Goal: Transaction & Acquisition: Purchase product/service

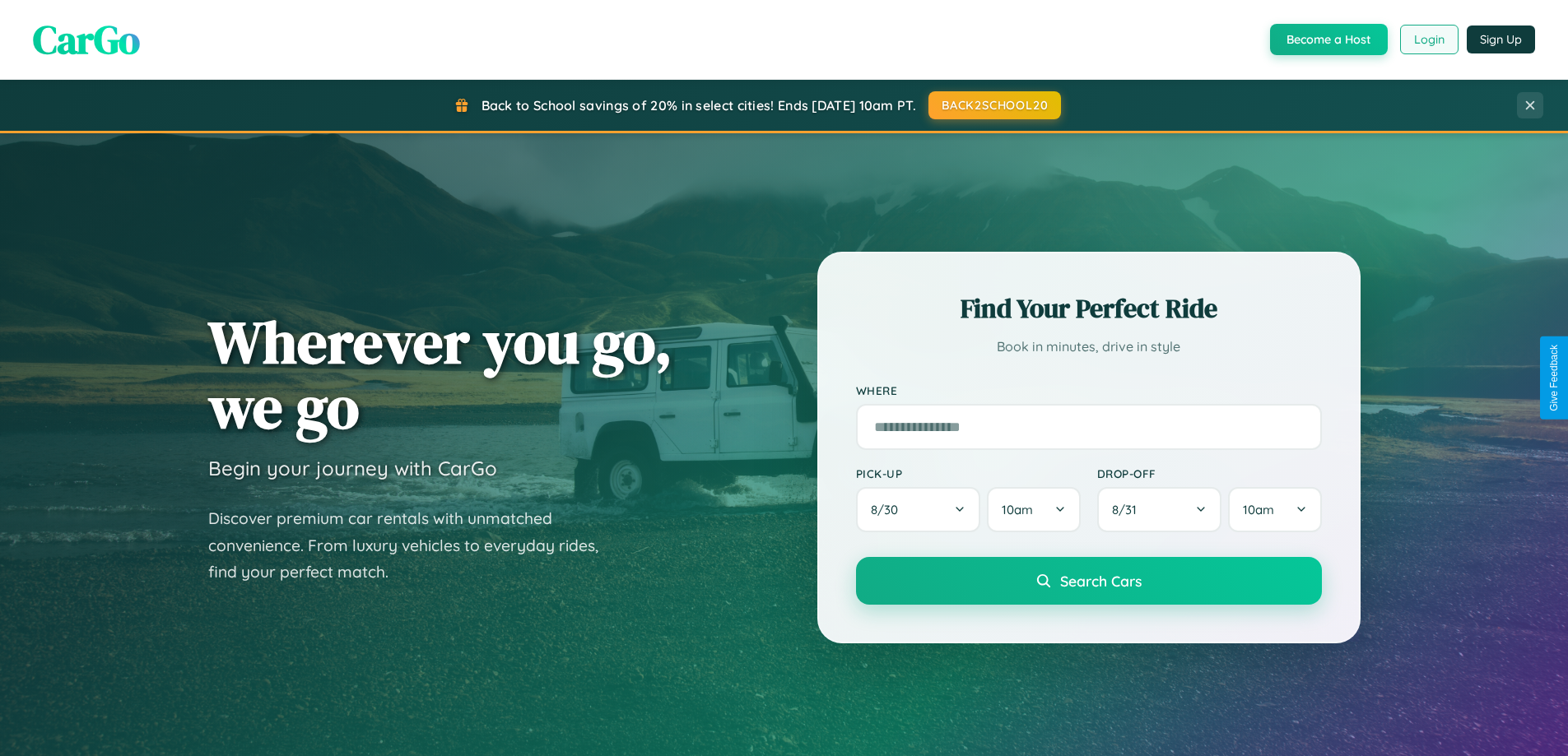
click at [1428, 39] on button "Login" at bounding box center [1428, 39] width 58 height 30
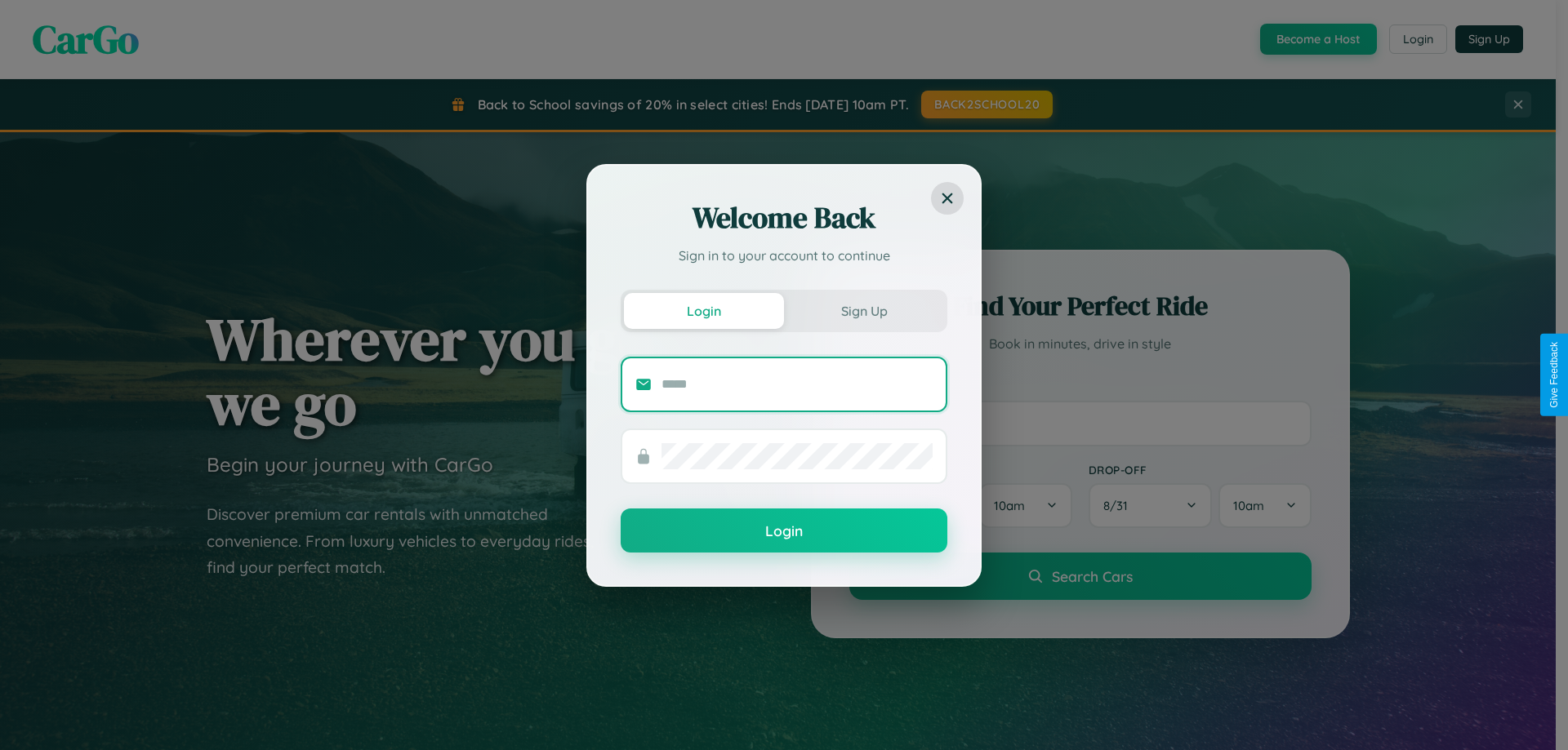
click at [797, 383] on input "text" at bounding box center [796, 384] width 271 height 26
type input "**********"
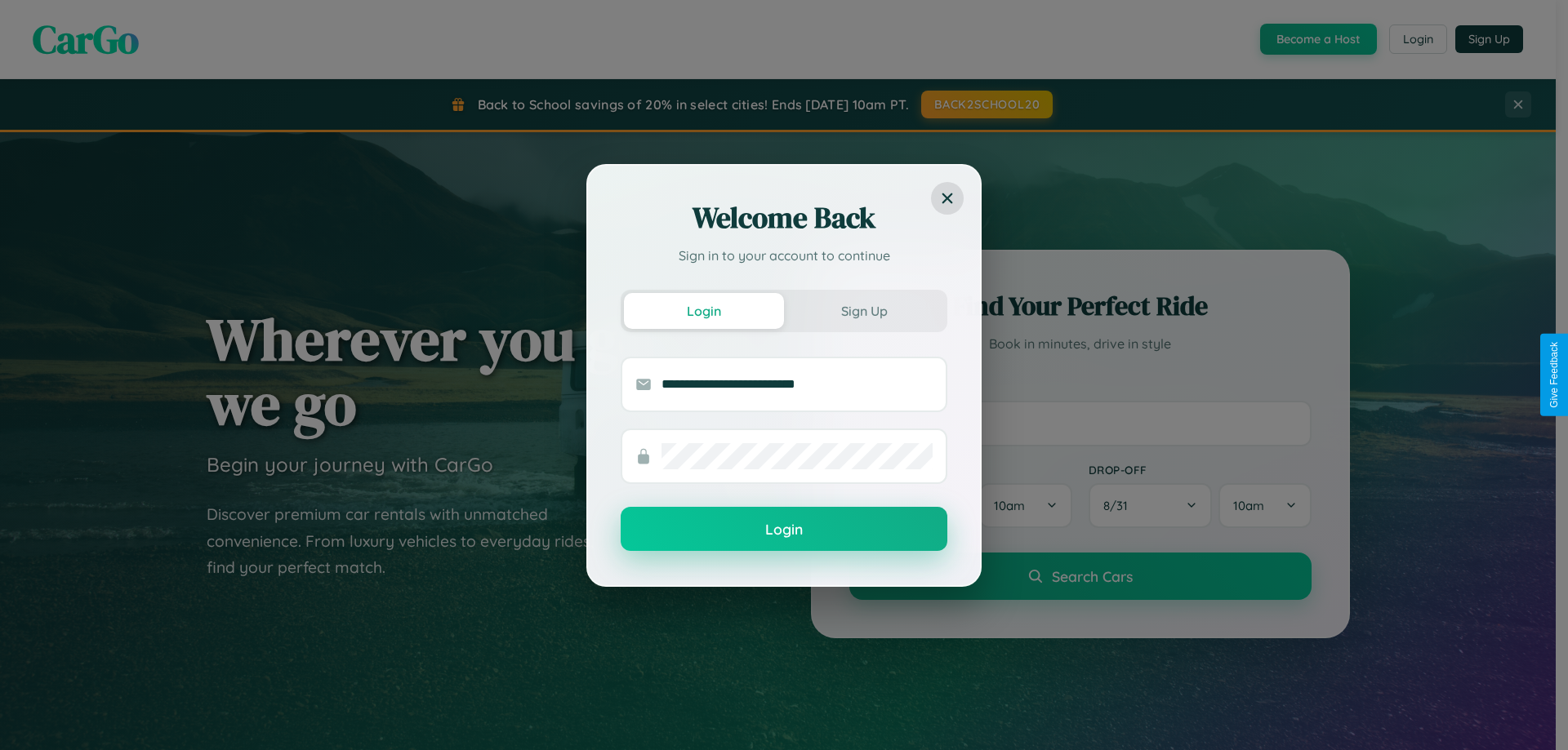
click at [784, 530] on button "Login" at bounding box center [784, 529] width 327 height 44
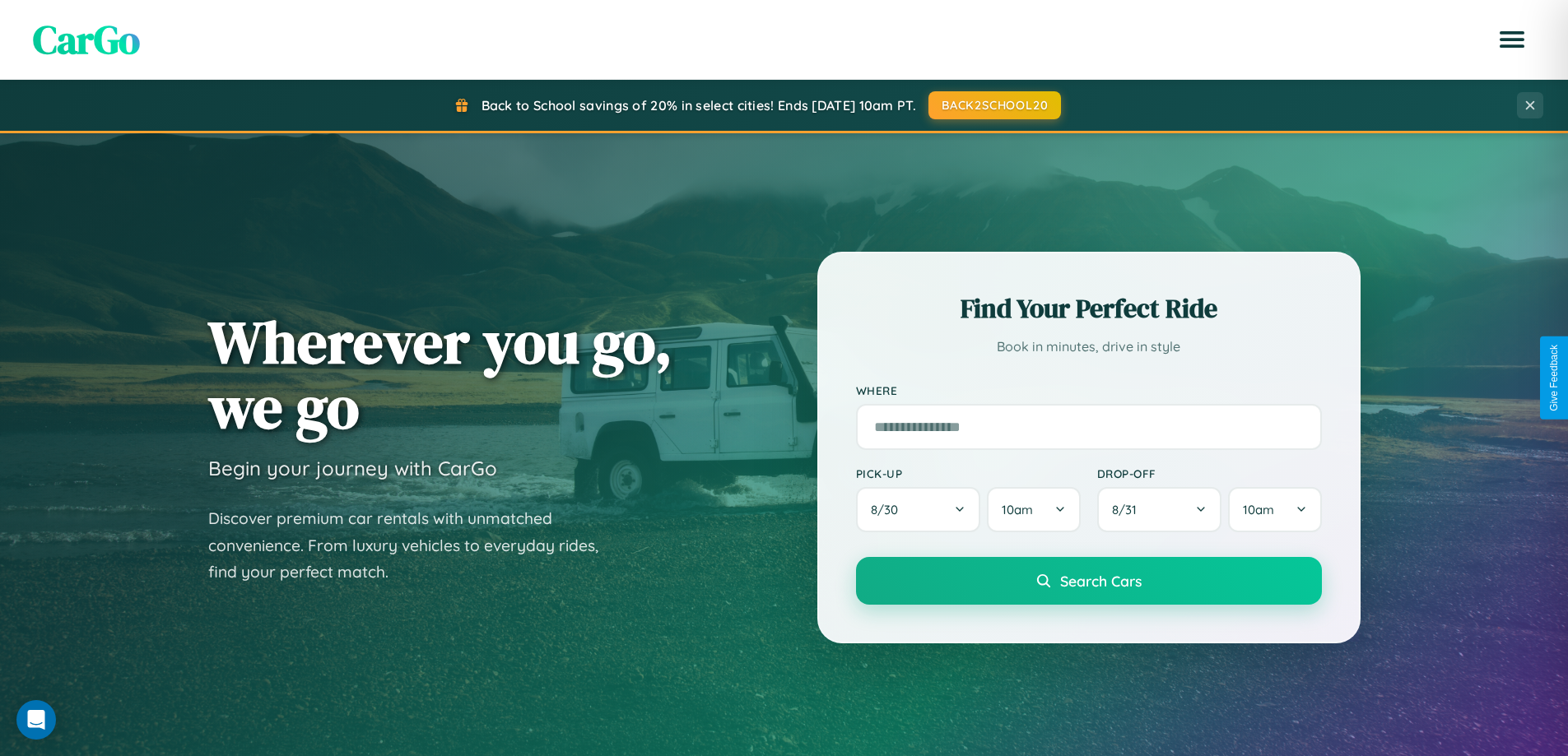
scroll to position [710, 0]
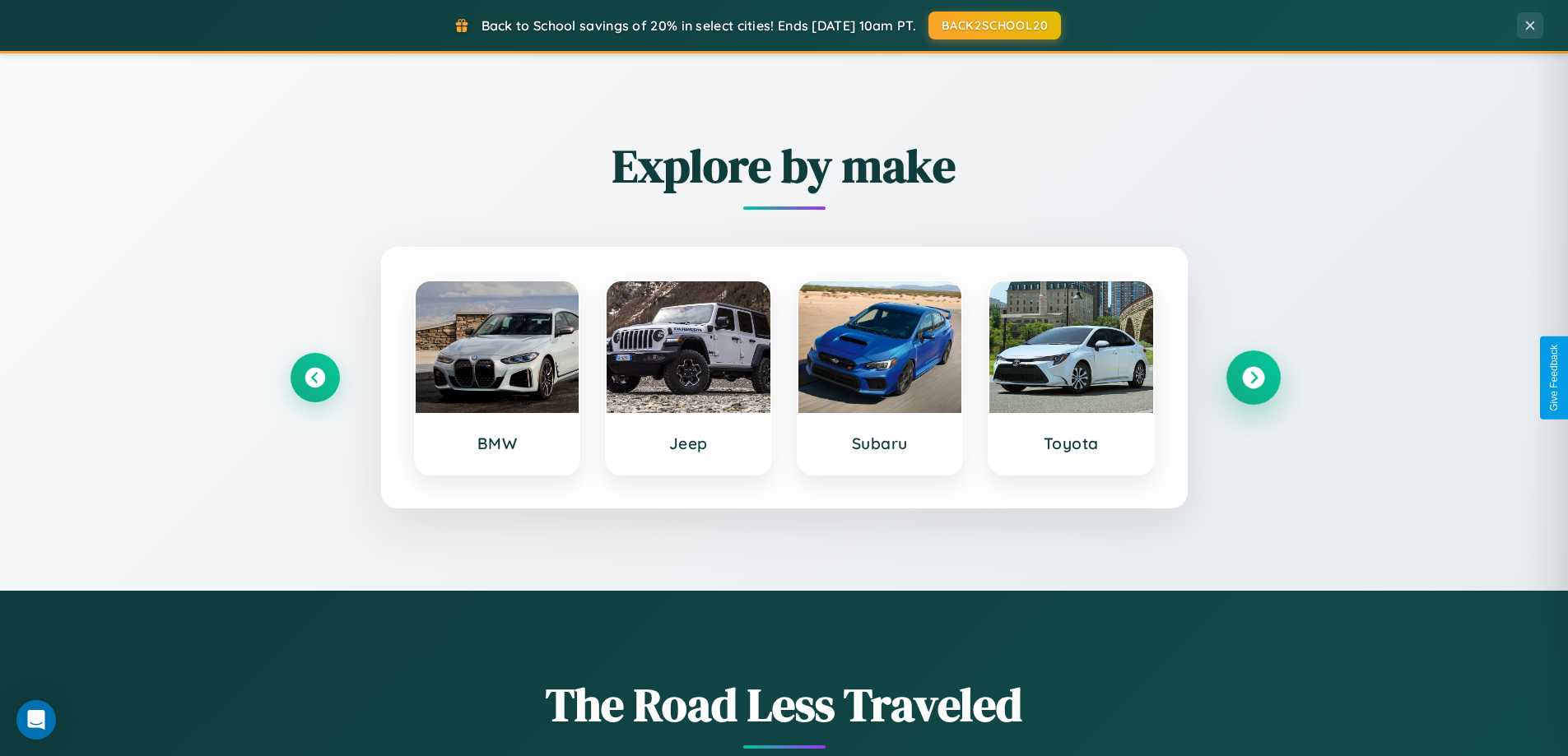
click at [1253, 378] on icon at bounding box center [1253, 378] width 23 height 23
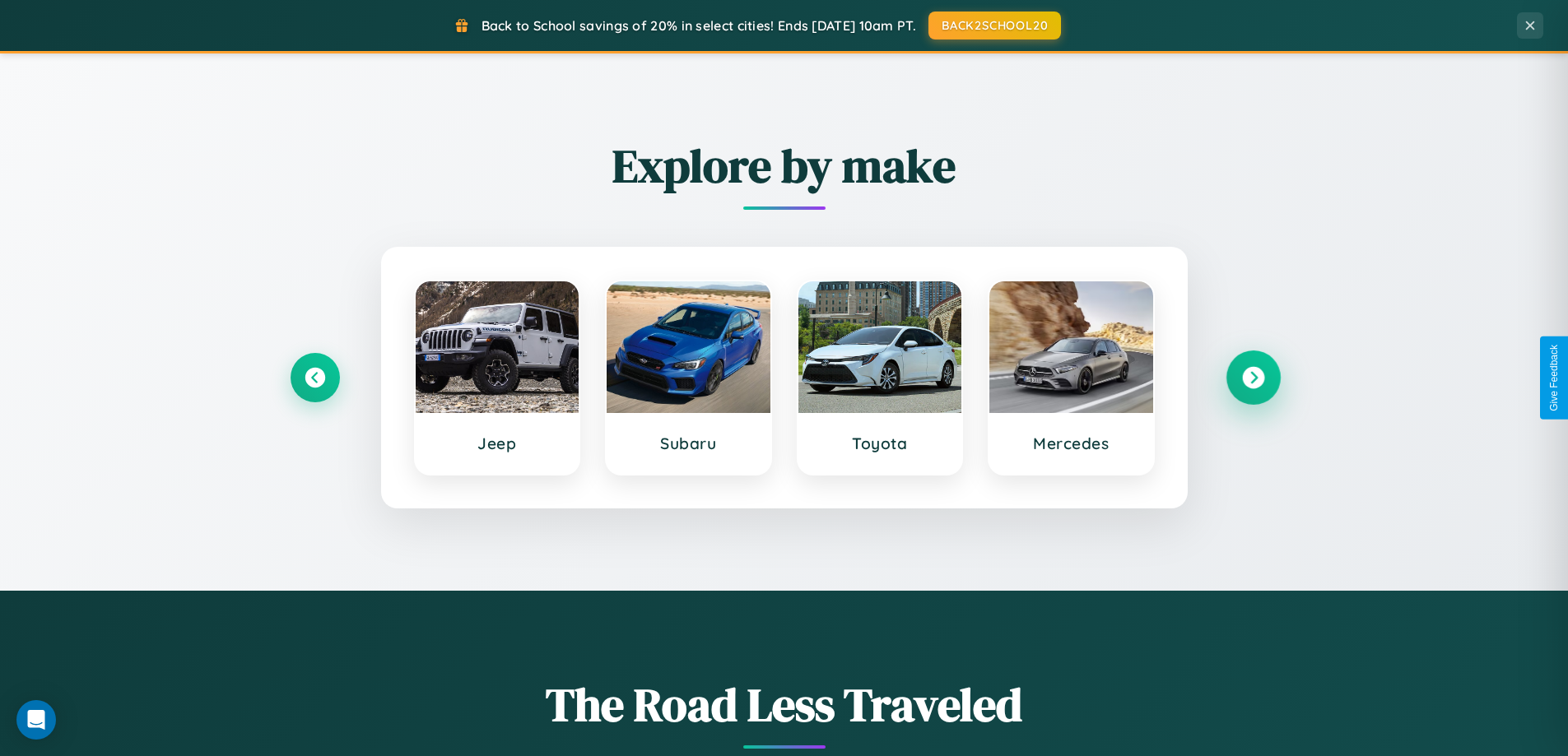
click at [1253, 378] on icon at bounding box center [1253, 378] width 23 height 23
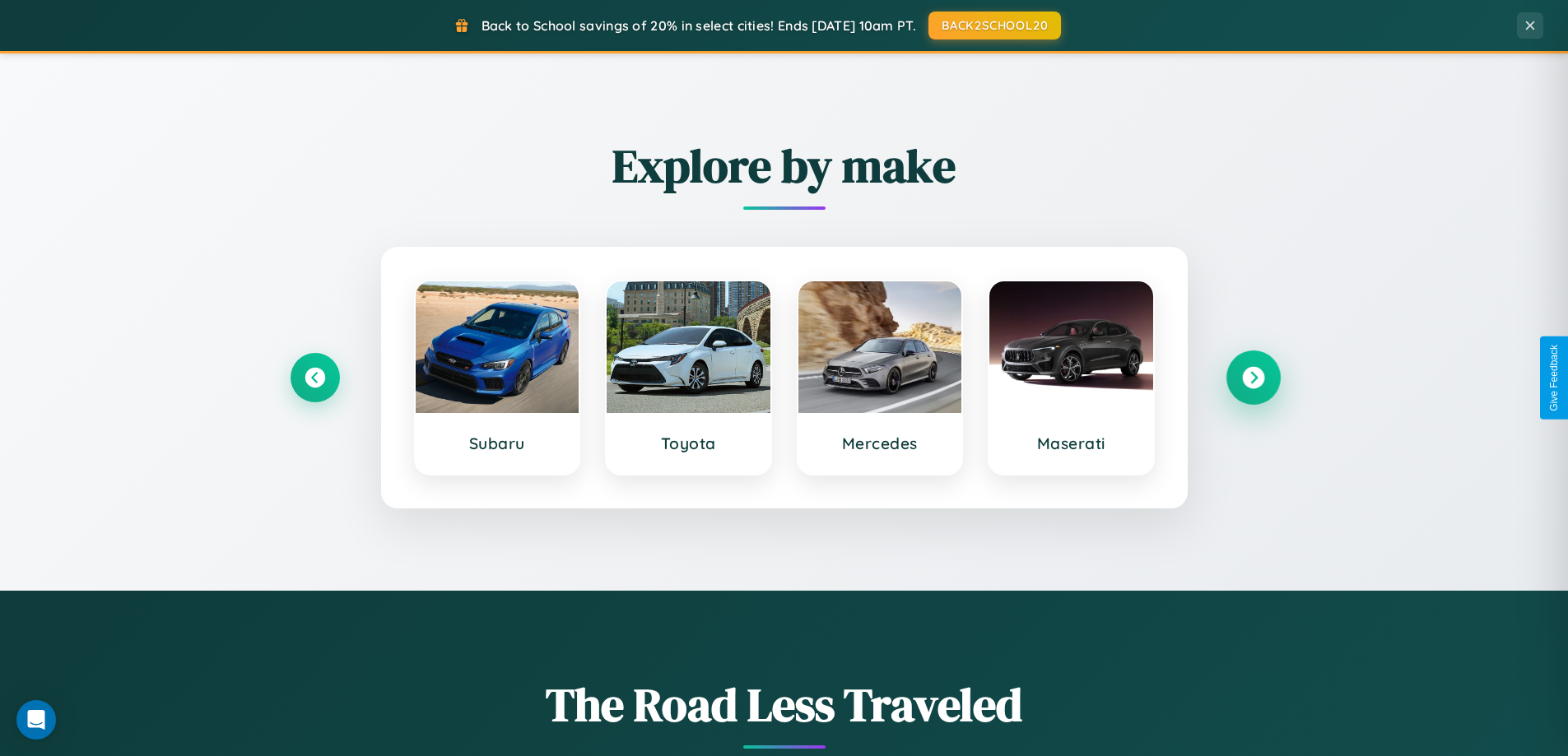
click at [1253, 378] on icon at bounding box center [1253, 378] width 23 height 23
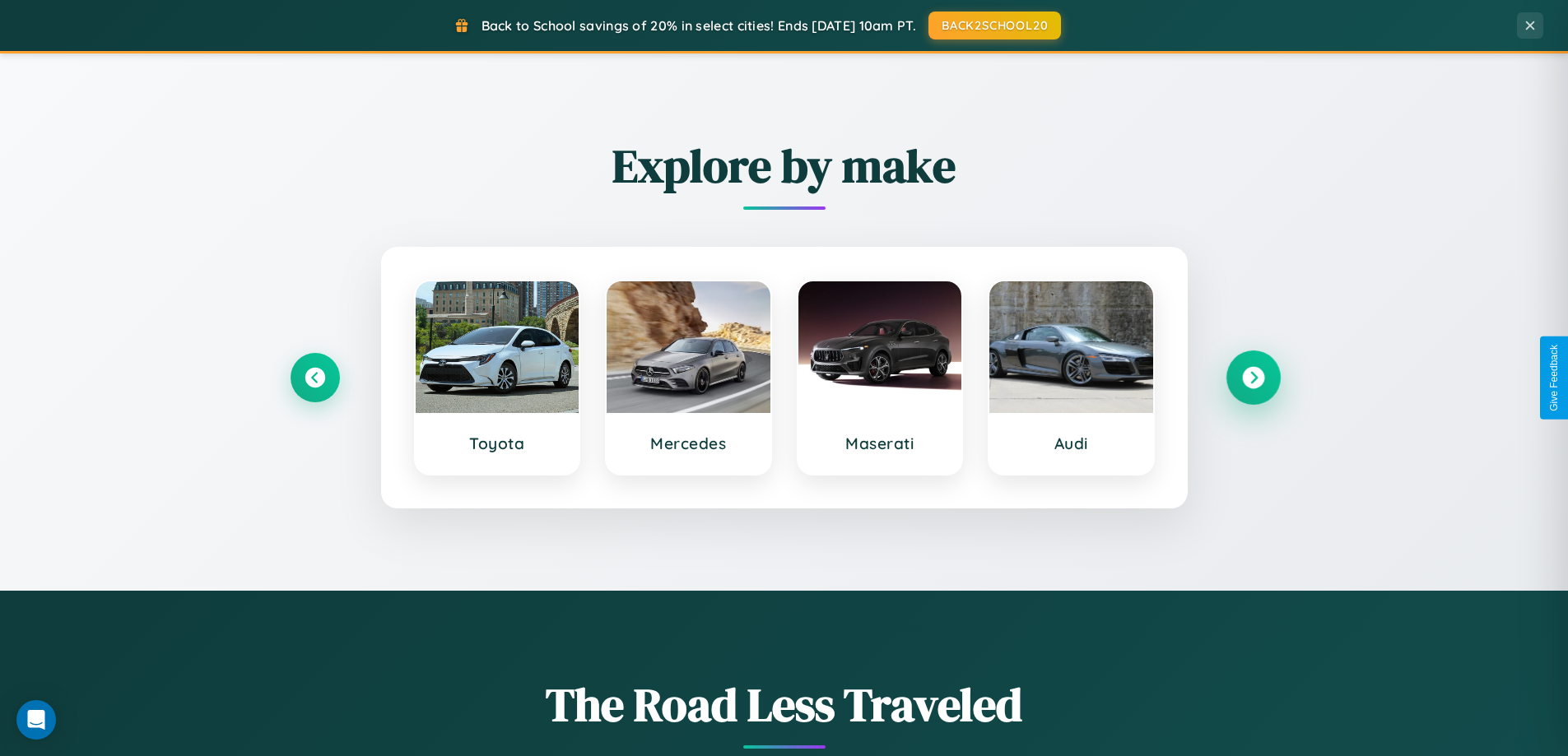
click at [1253, 378] on icon at bounding box center [1253, 378] width 23 height 23
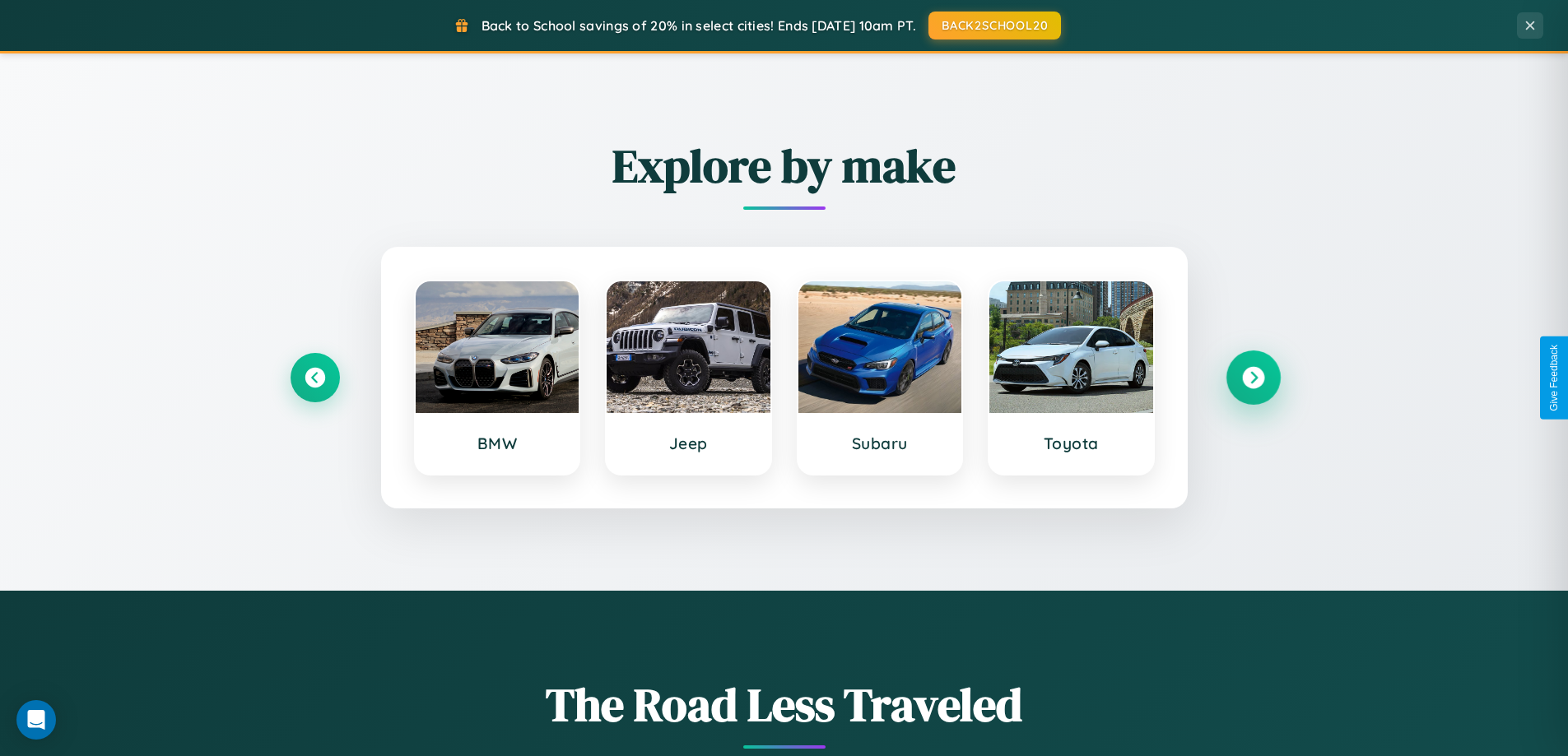
click at [1253, 378] on icon at bounding box center [1253, 378] width 23 height 23
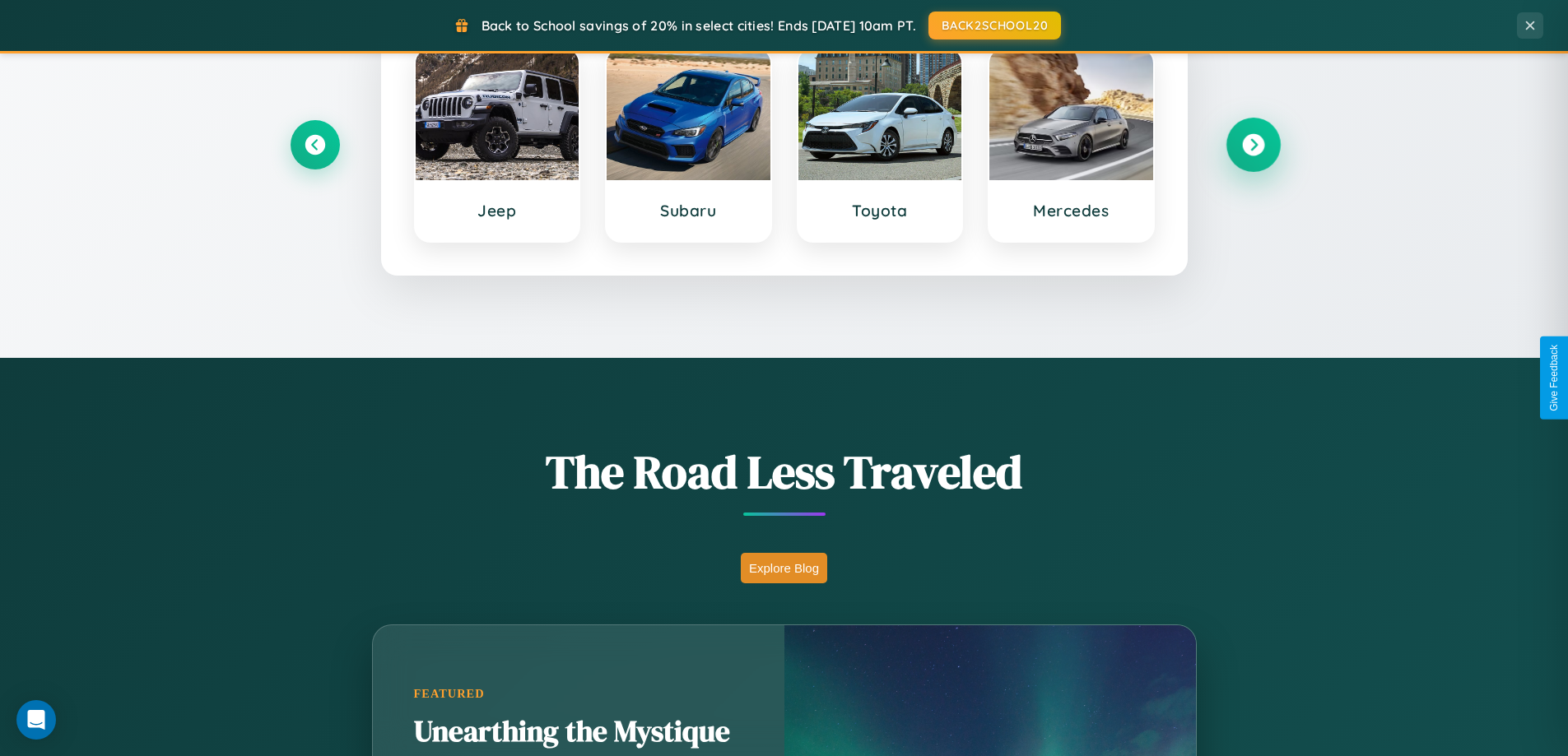
scroll to position [1133, 0]
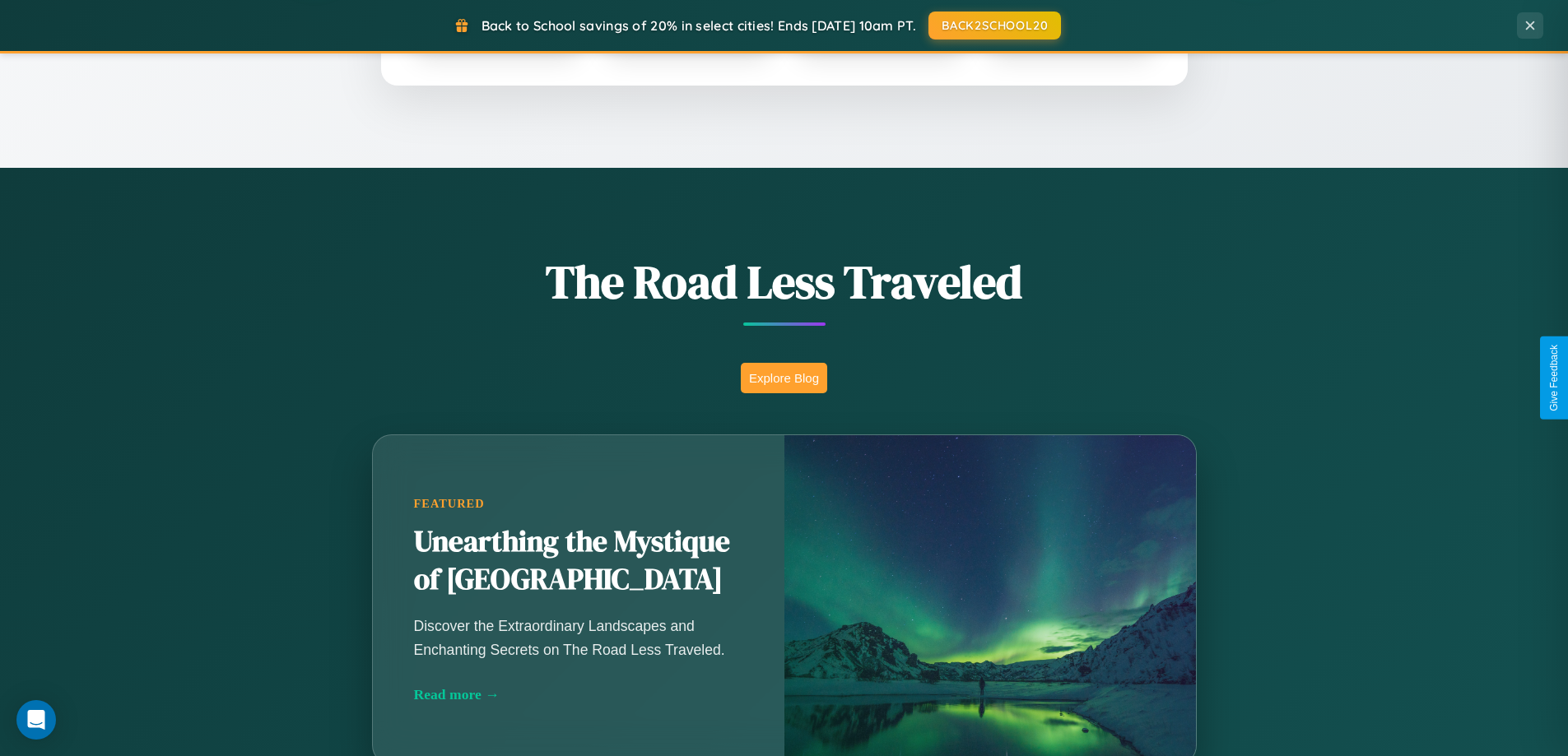
click at [784, 378] on button "Explore Blog" at bounding box center [784, 378] width 87 height 31
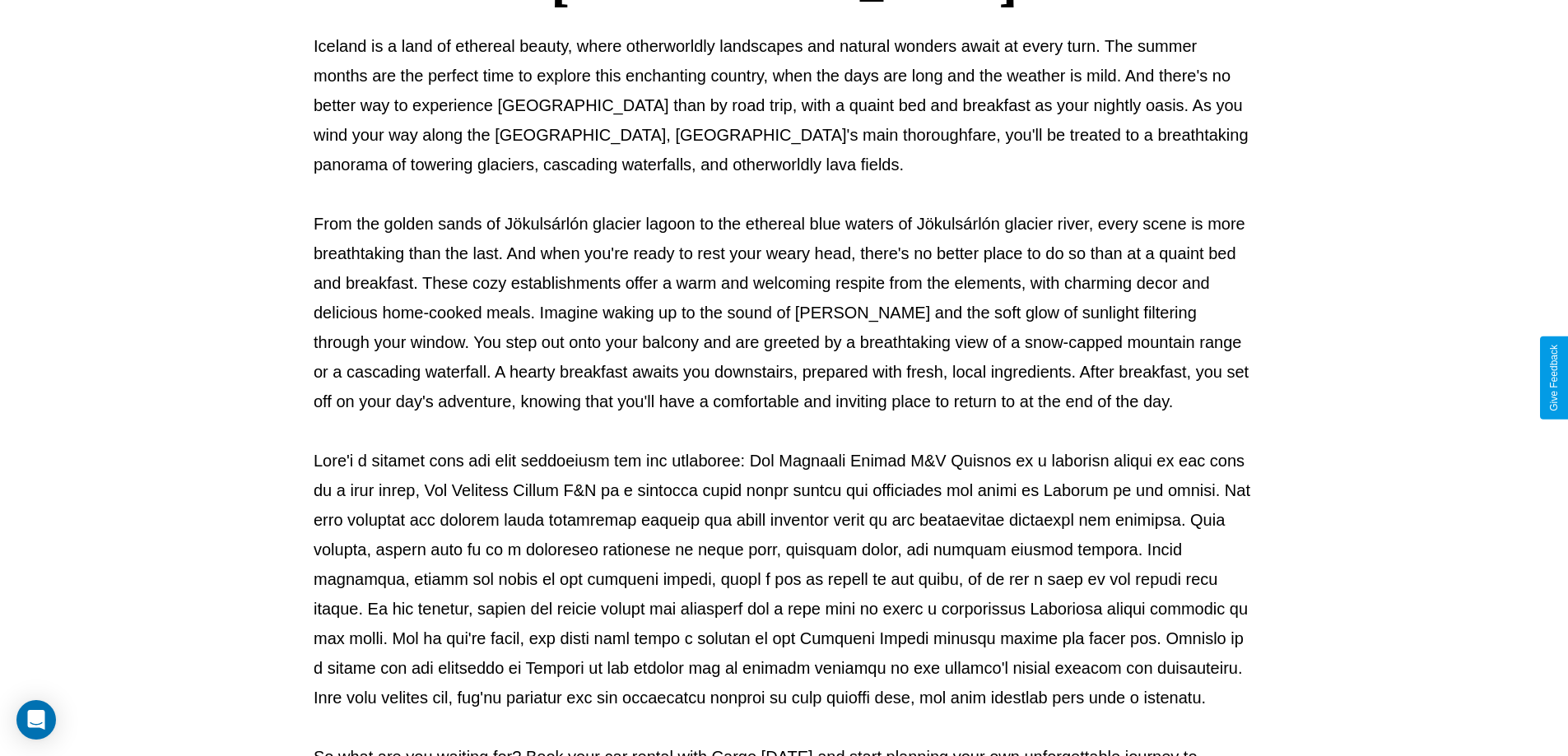
scroll to position [532, 0]
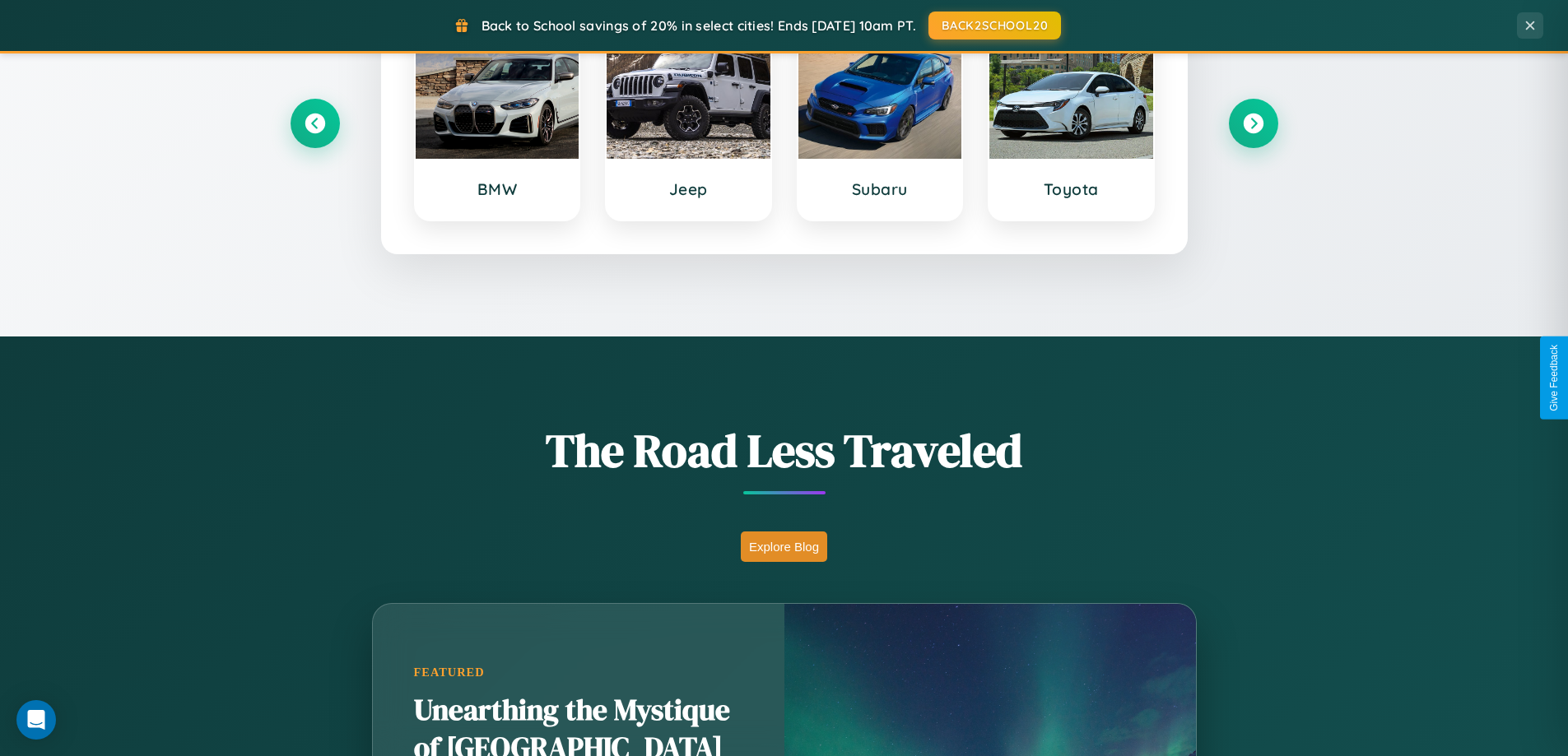
scroll to position [710, 0]
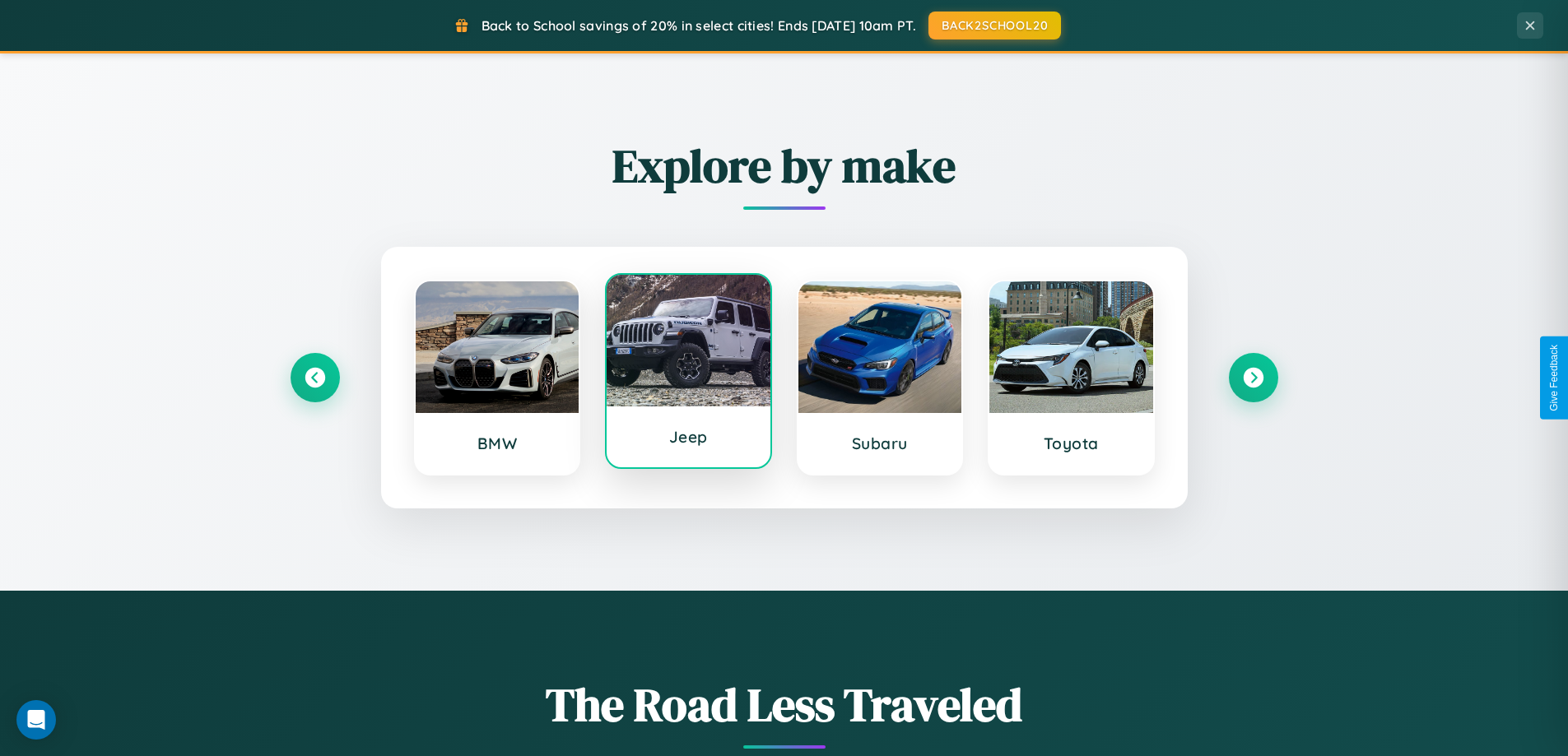
click at [688, 373] on div at bounding box center [688, 341] width 164 height 132
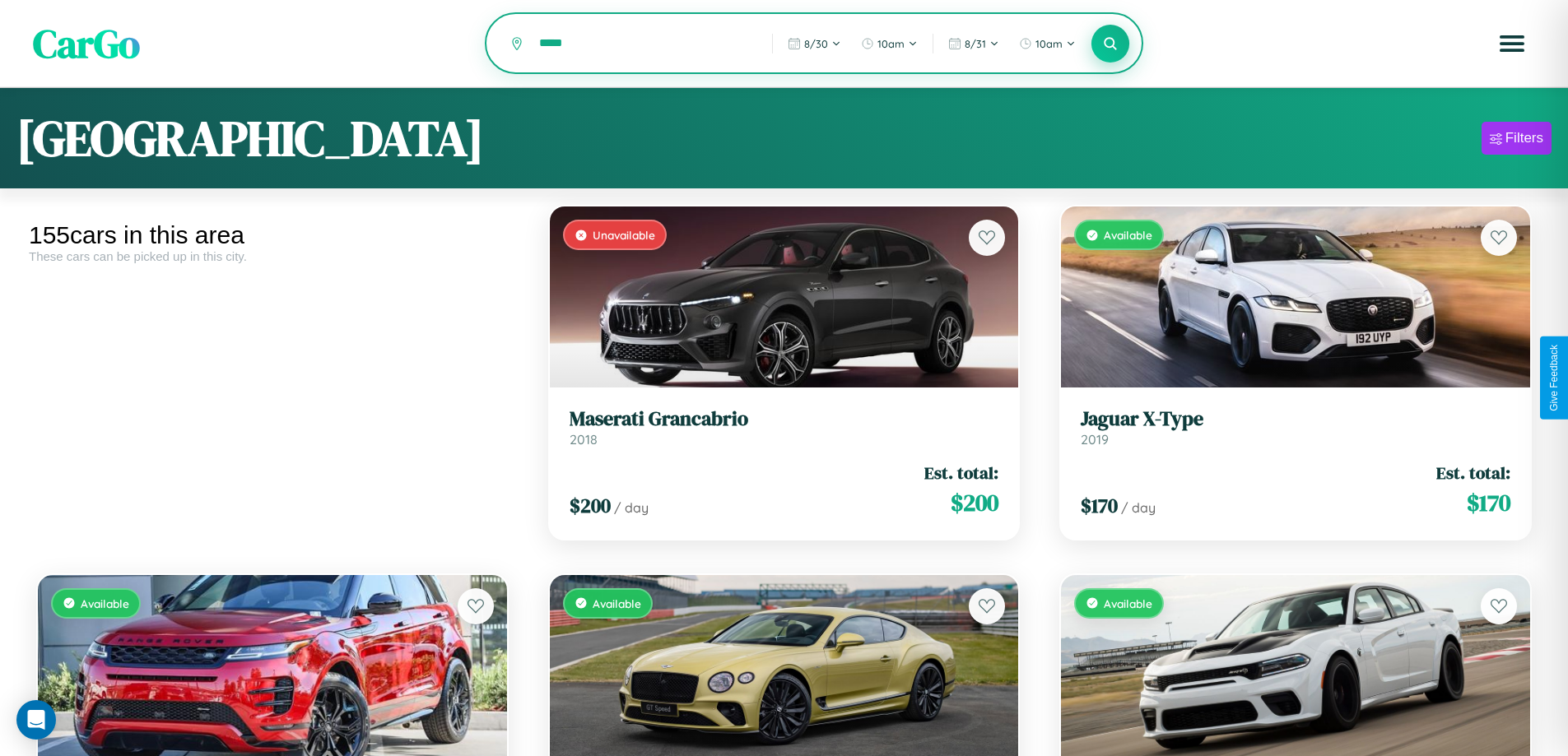
type input "*****"
click at [1110, 44] on icon at bounding box center [1111, 43] width 16 height 16
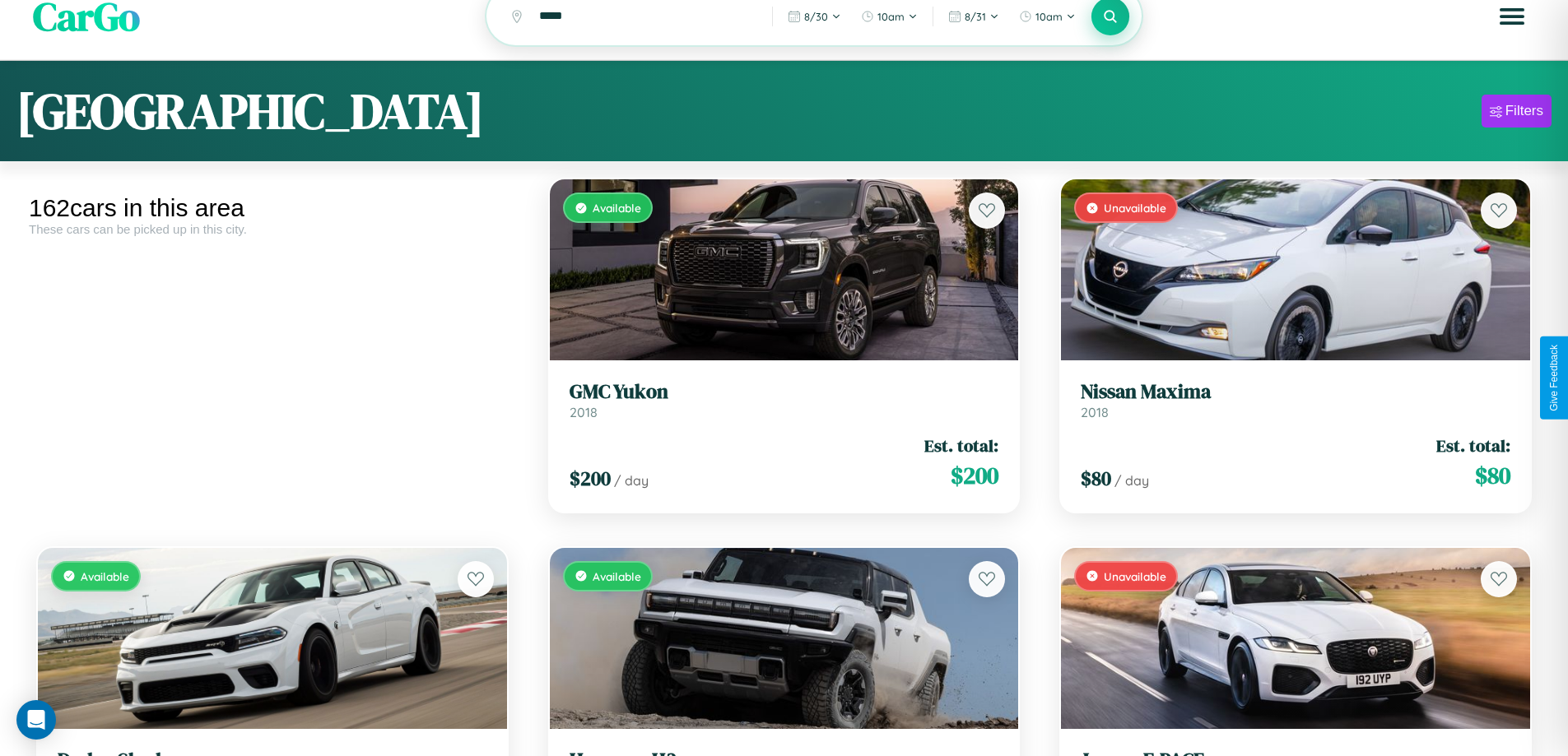
scroll to position [100, 0]
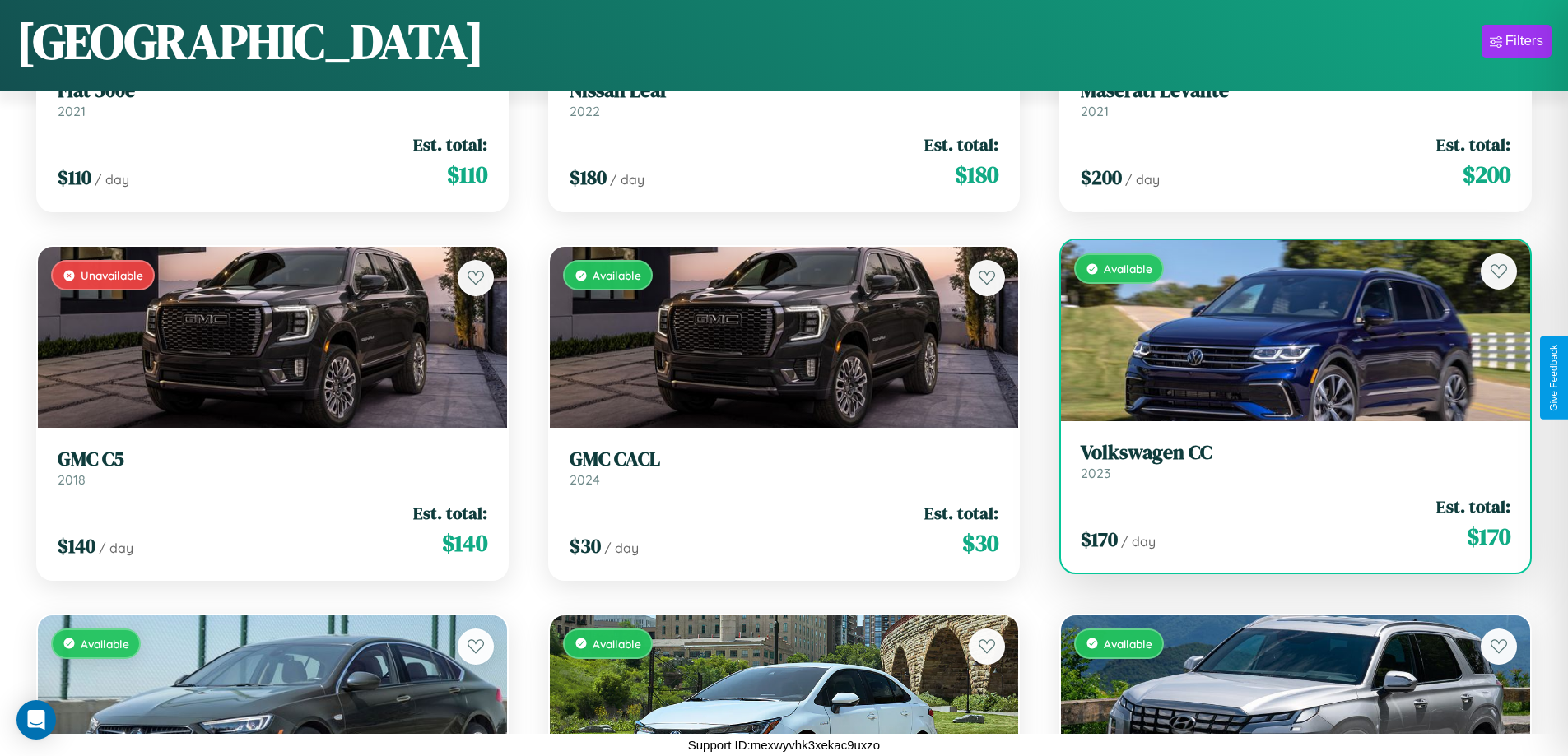
click at [1284, 464] on link "Volkswagen CC 2023" at bounding box center [1295, 461] width 430 height 40
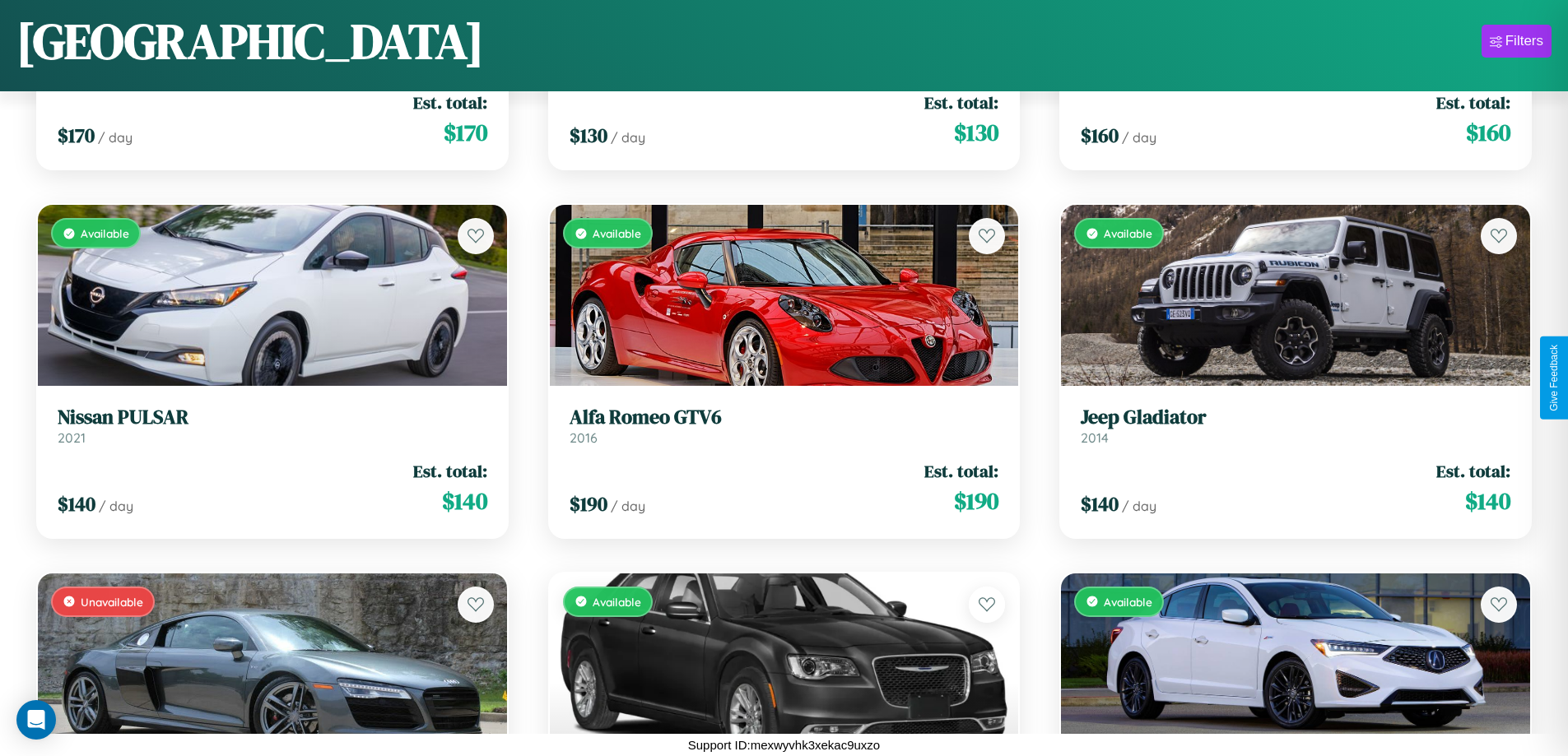
scroll to position [11655, 0]
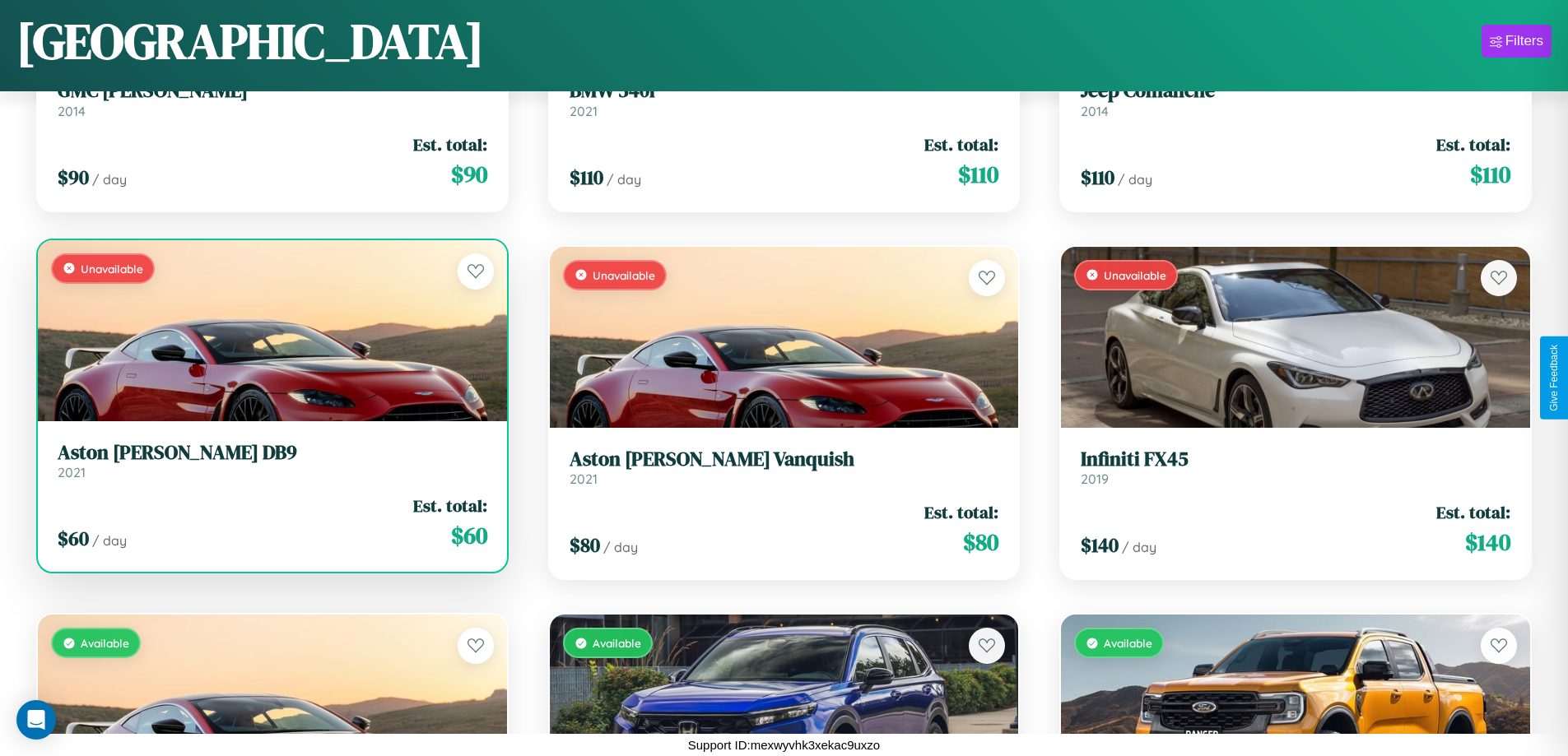
click at [270, 330] on div "Unavailable" at bounding box center [272, 331] width 469 height 181
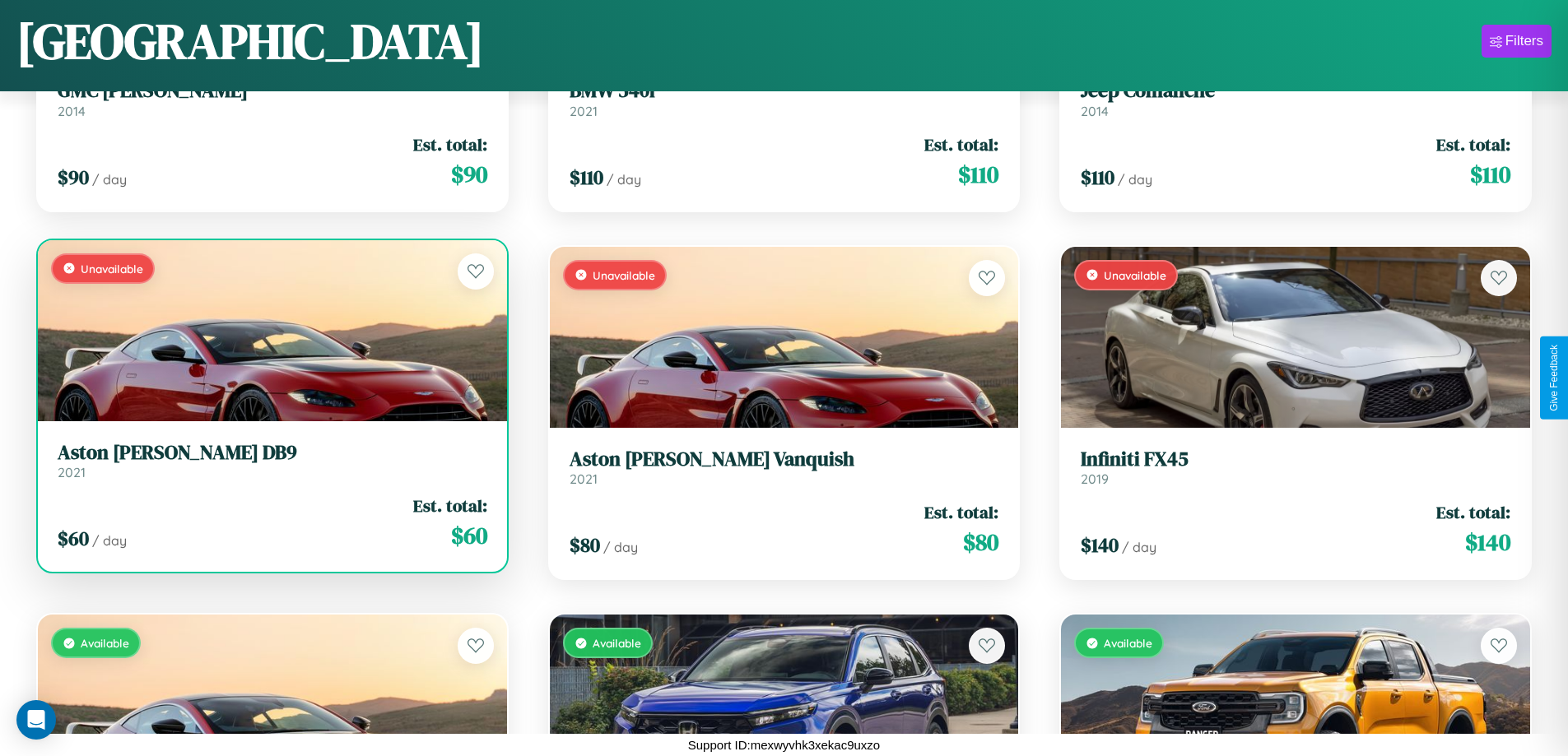
click at [270, 330] on div "Unavailable" at bounding box center [272, 331] width 469 height 181
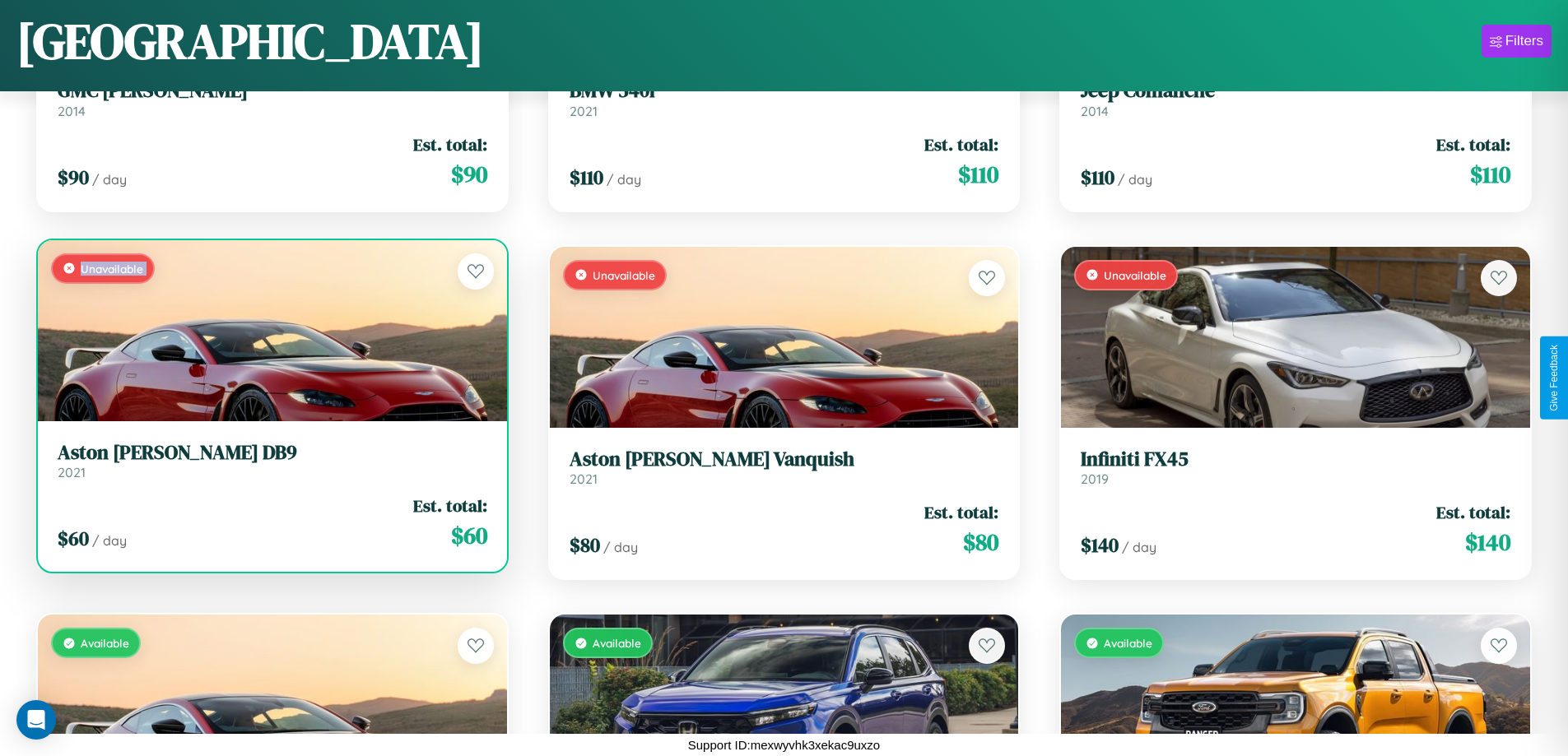
click at [270, 330] on div "Unavailable" at bounding box center [272, 331] width 469 height 181
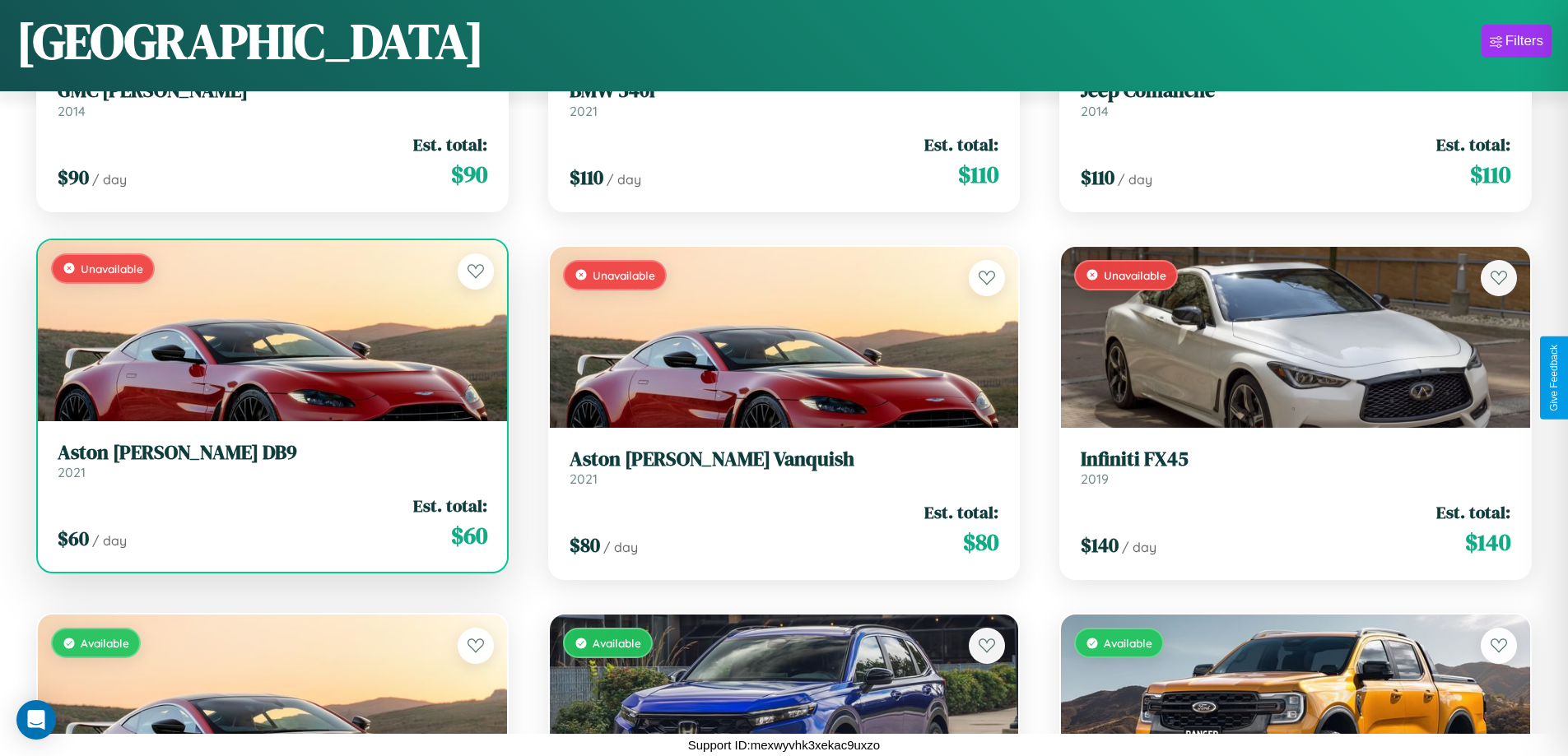
click at [270, 330] on div "Unavailable" at bounding box center [272, 331] width 469 height 181
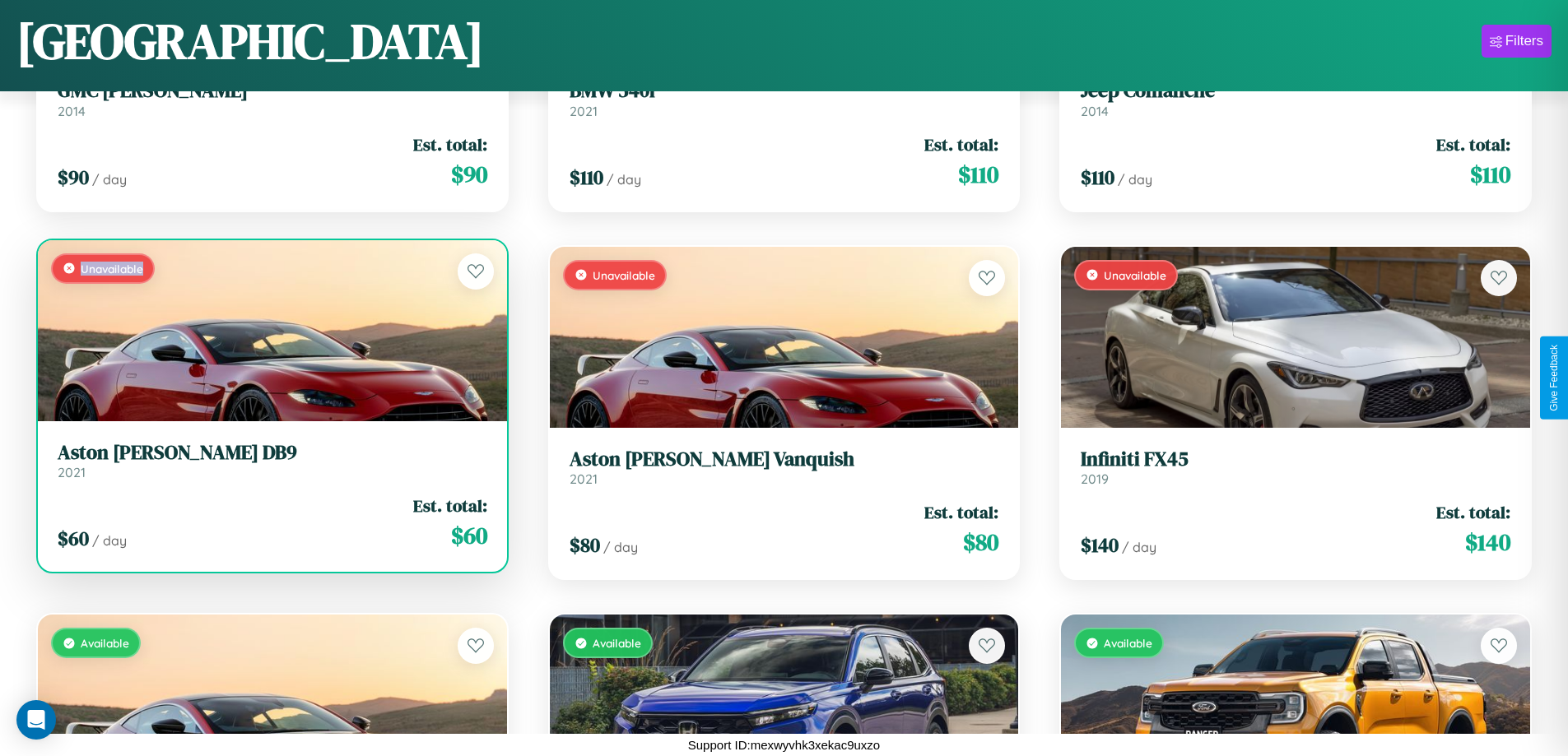
click at [270, 330] on div "Unavailable" at bounding box center [272, 331] width 469 height 181
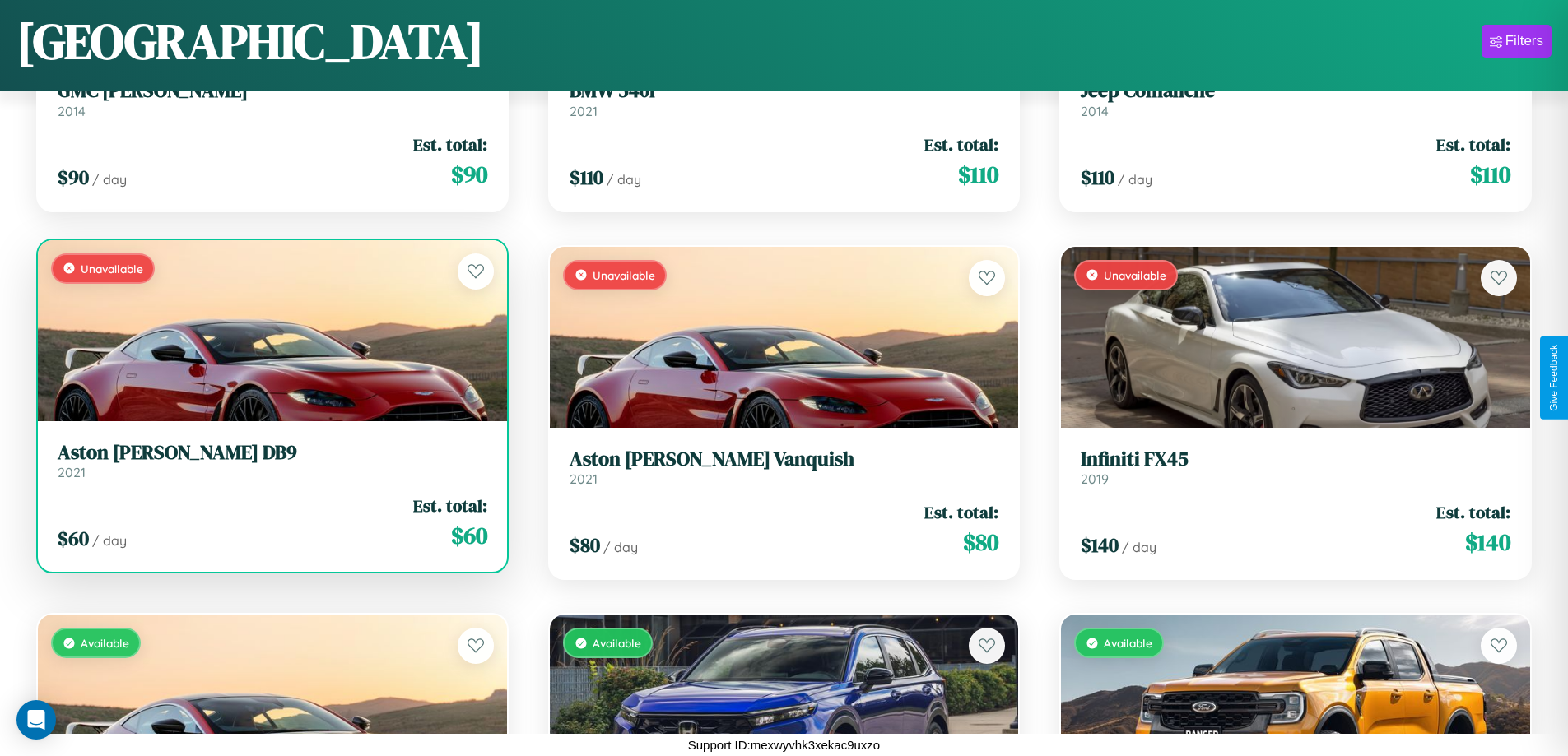
click at [270, 460] on h3 "Aston [PERSON_NAME] DB9" at bounding box center [272, 453] width 430 height 24
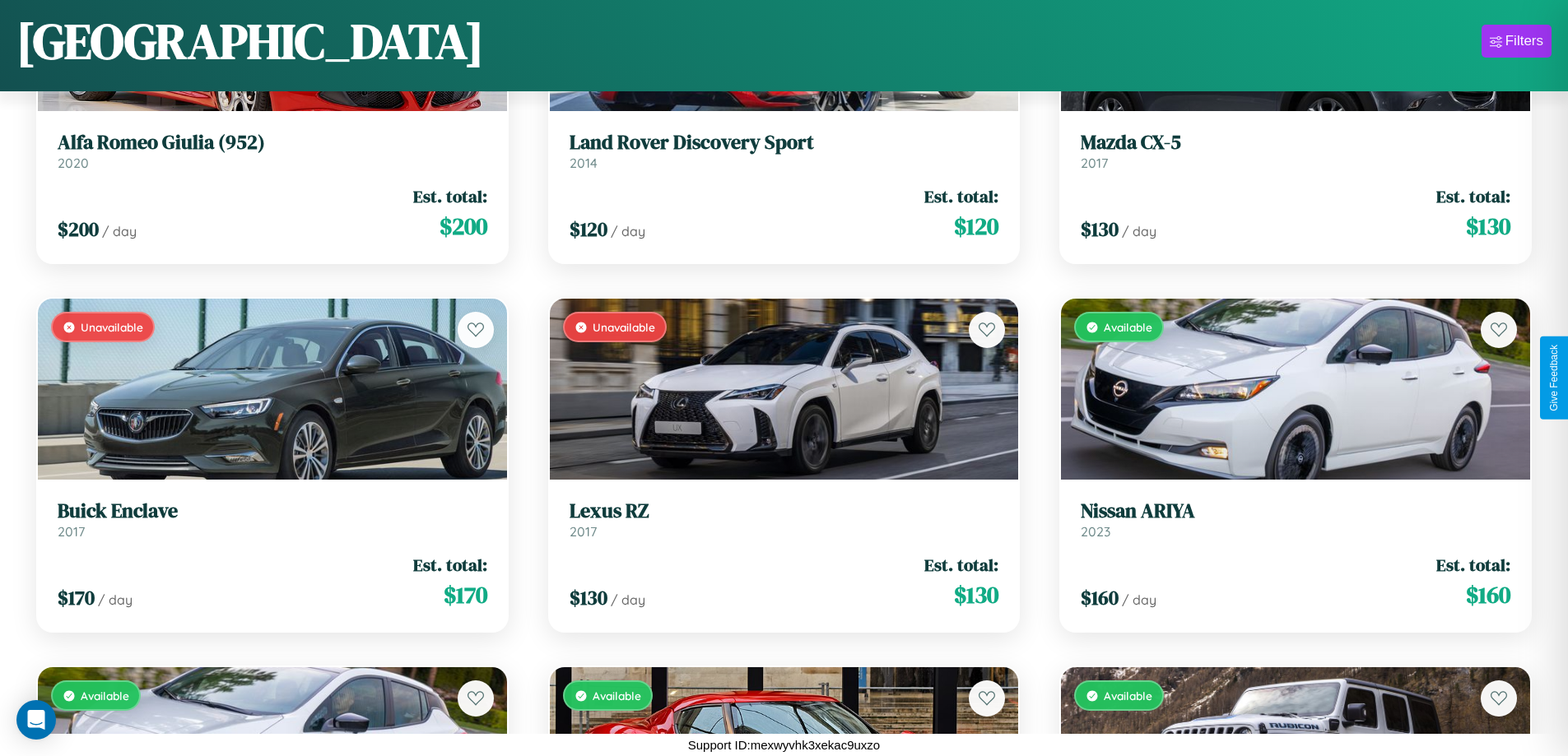
scroll to position [16815, 0]
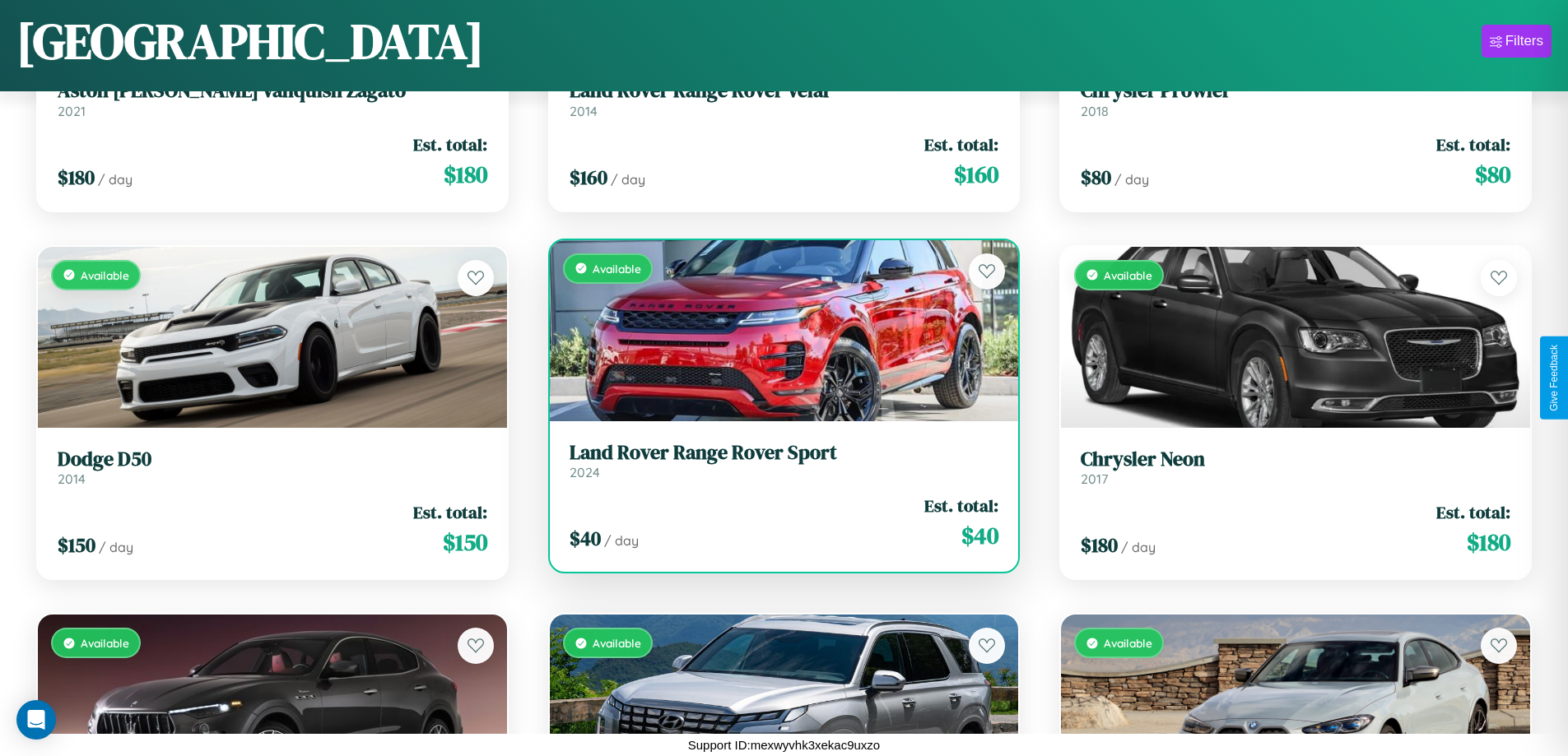
click at [777, 461] on h3 "Land Rover Range Rover Sport" at bounding box center [784, 453] width 430 height 24
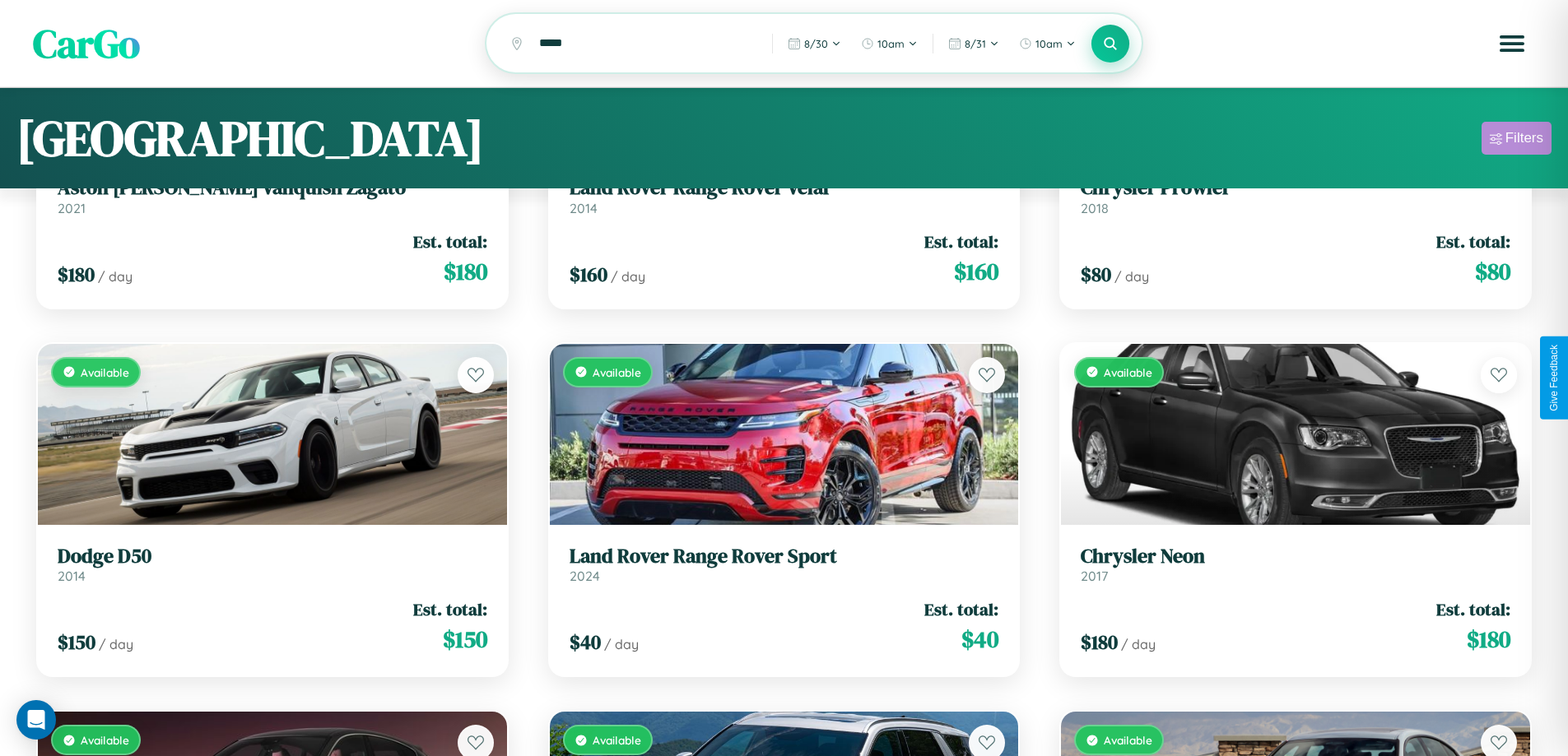
click at [1516, 141] on div "Filters" at bounding box center [1524, 138] width 37 height 17
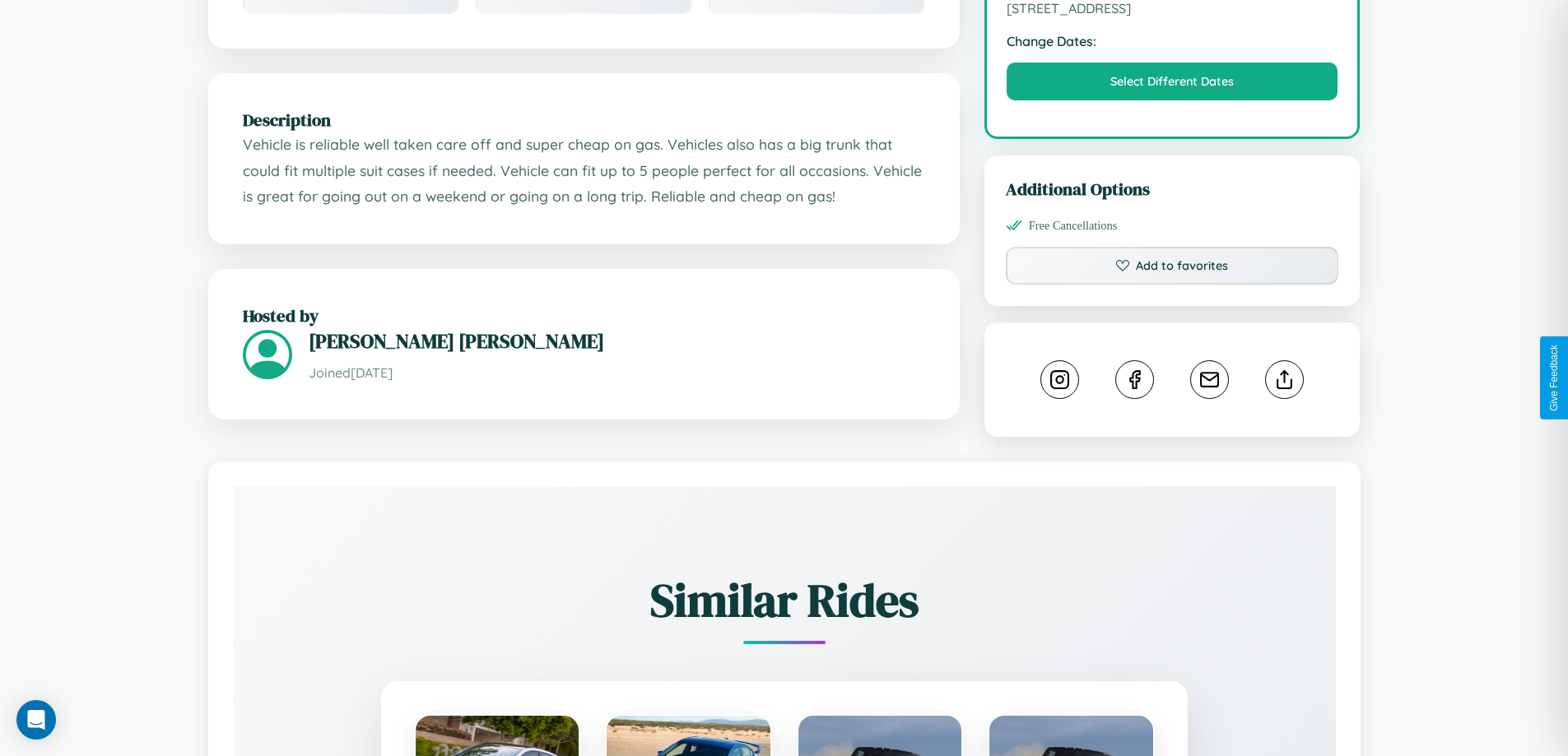
scroll to position [541, 0]
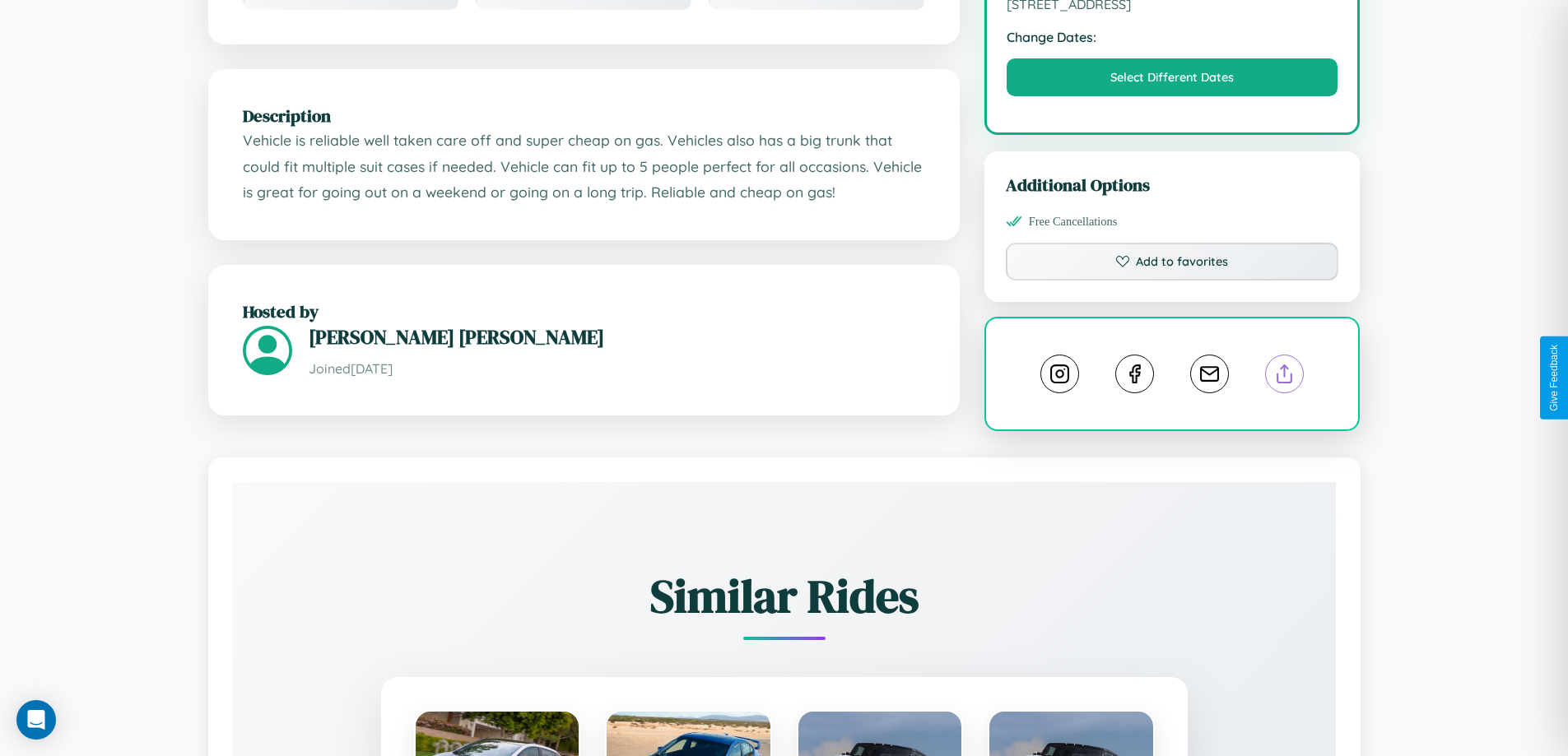
click at [1284, 377] on line at bounding box center [1284, 372] width 0 height 12
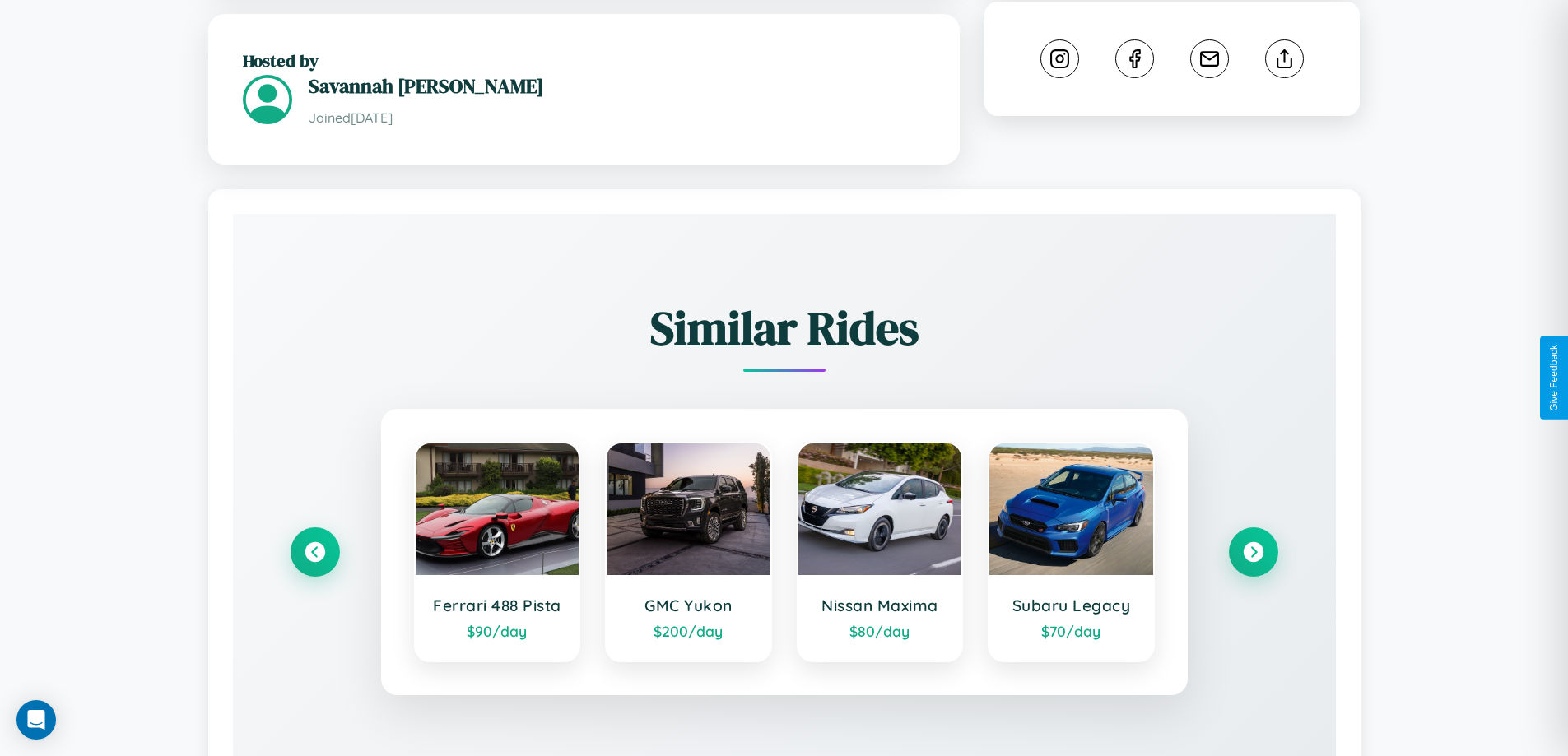
scroll to position [996, 0]
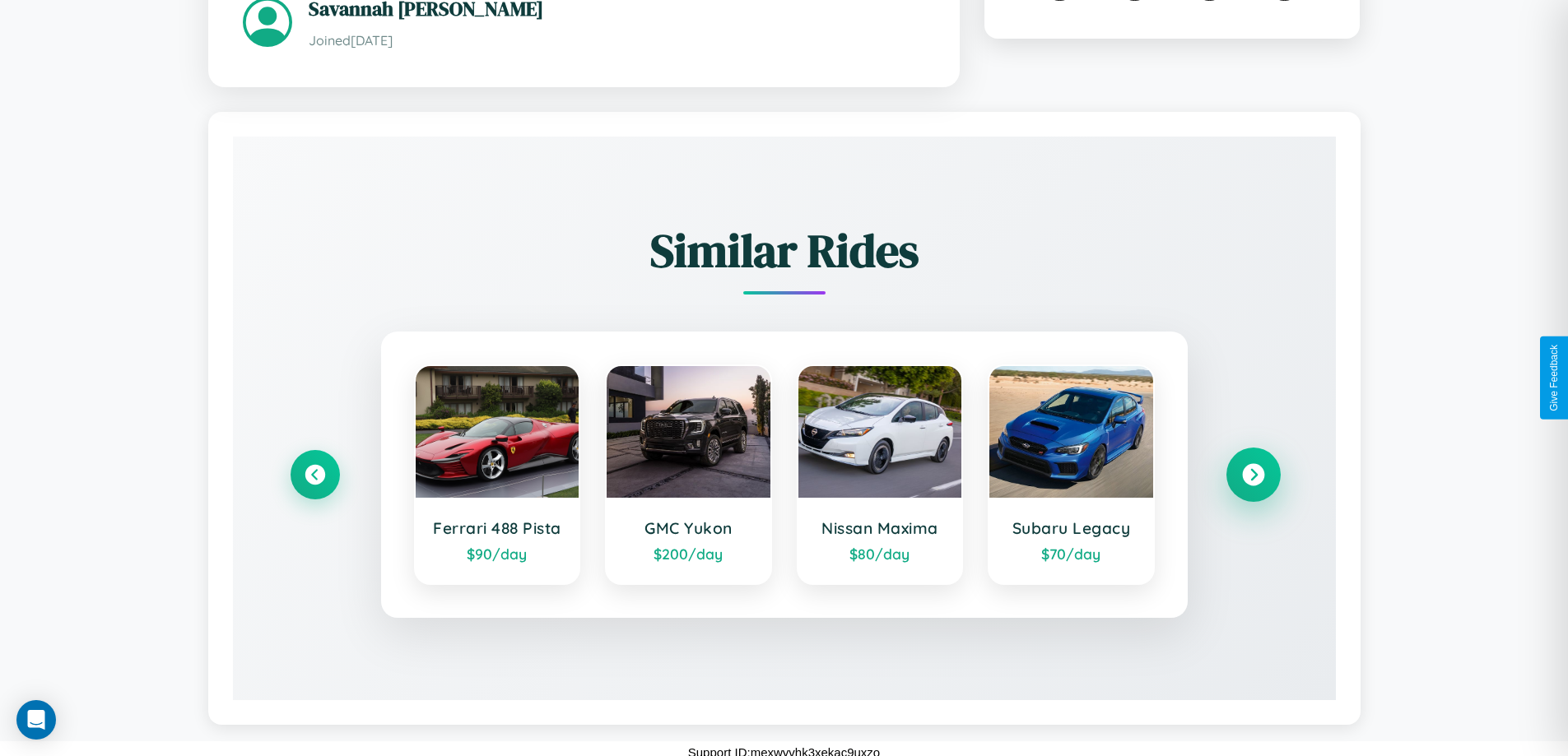
click at [1253, 466] on icon at bounding box center [1253, 474] width 23 height 23
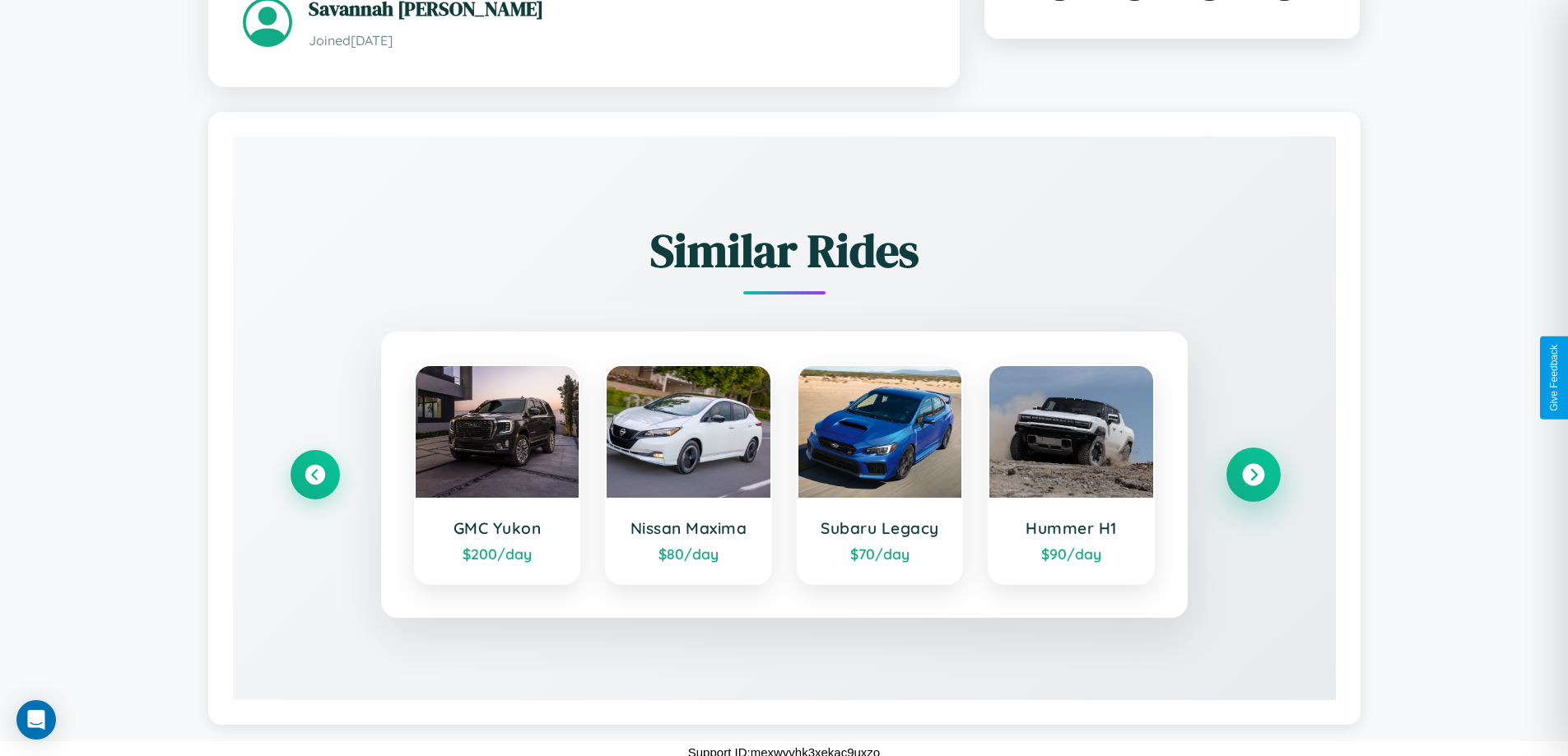
click at [1253, 466] on icon at bounding box center [1253, 474] width 23 height 23
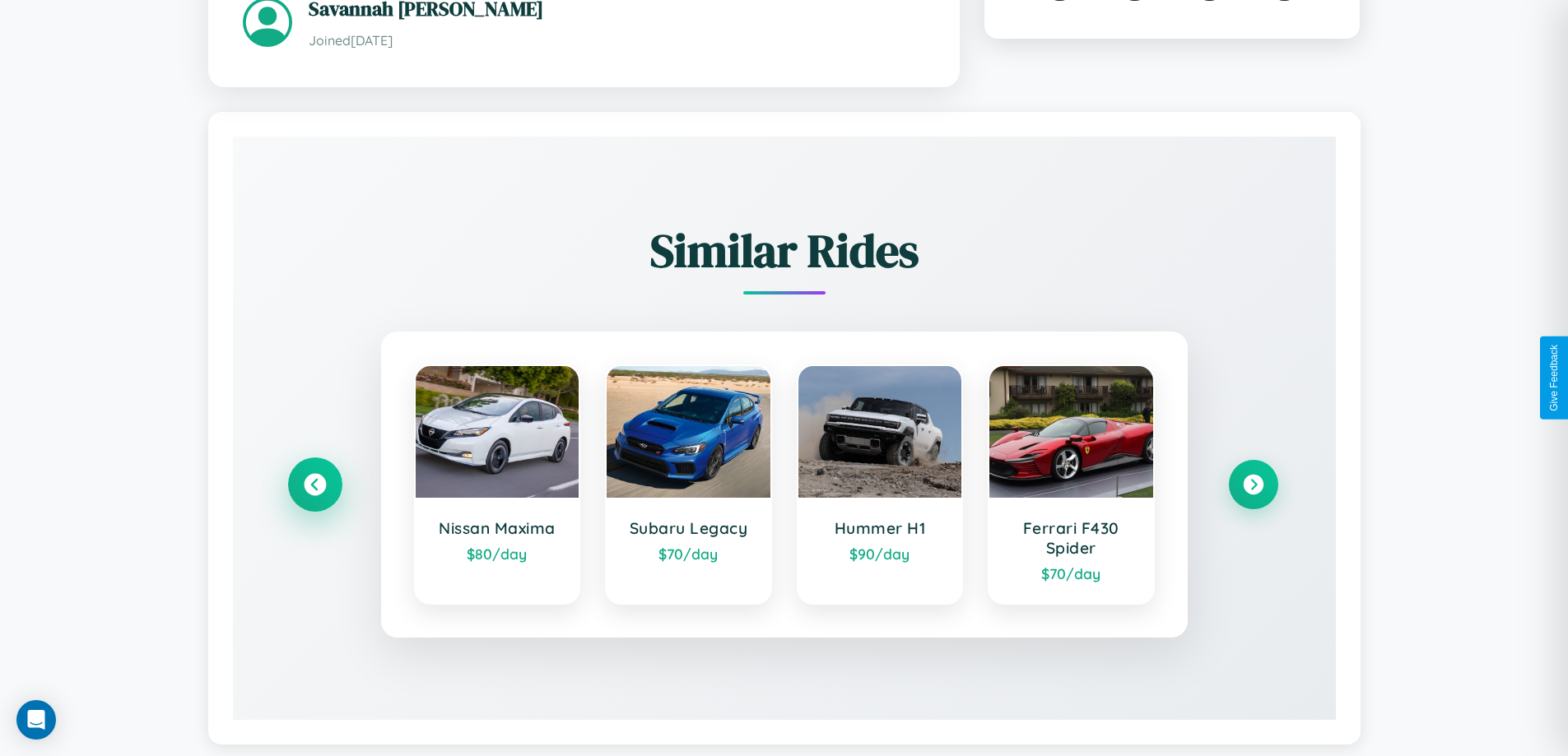
click at [314, 476] on icon at bounding box center [314, 484] width 23 height 23
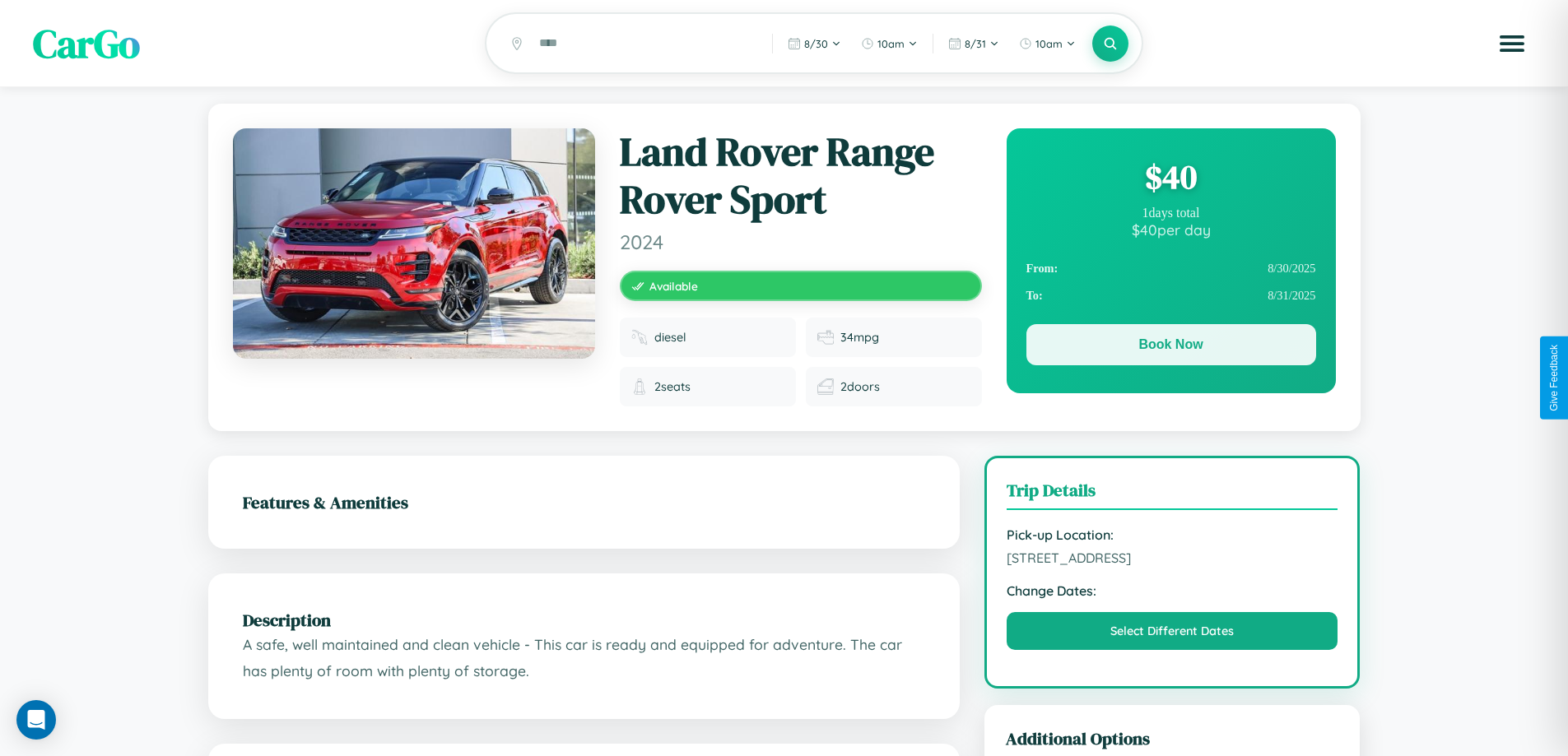
click at [1170, 347] on button "Book Now" at bounding box center [1171, 345] width 290 height 41
